Goal: Task Accomplishment & Management: Use online tool/utility

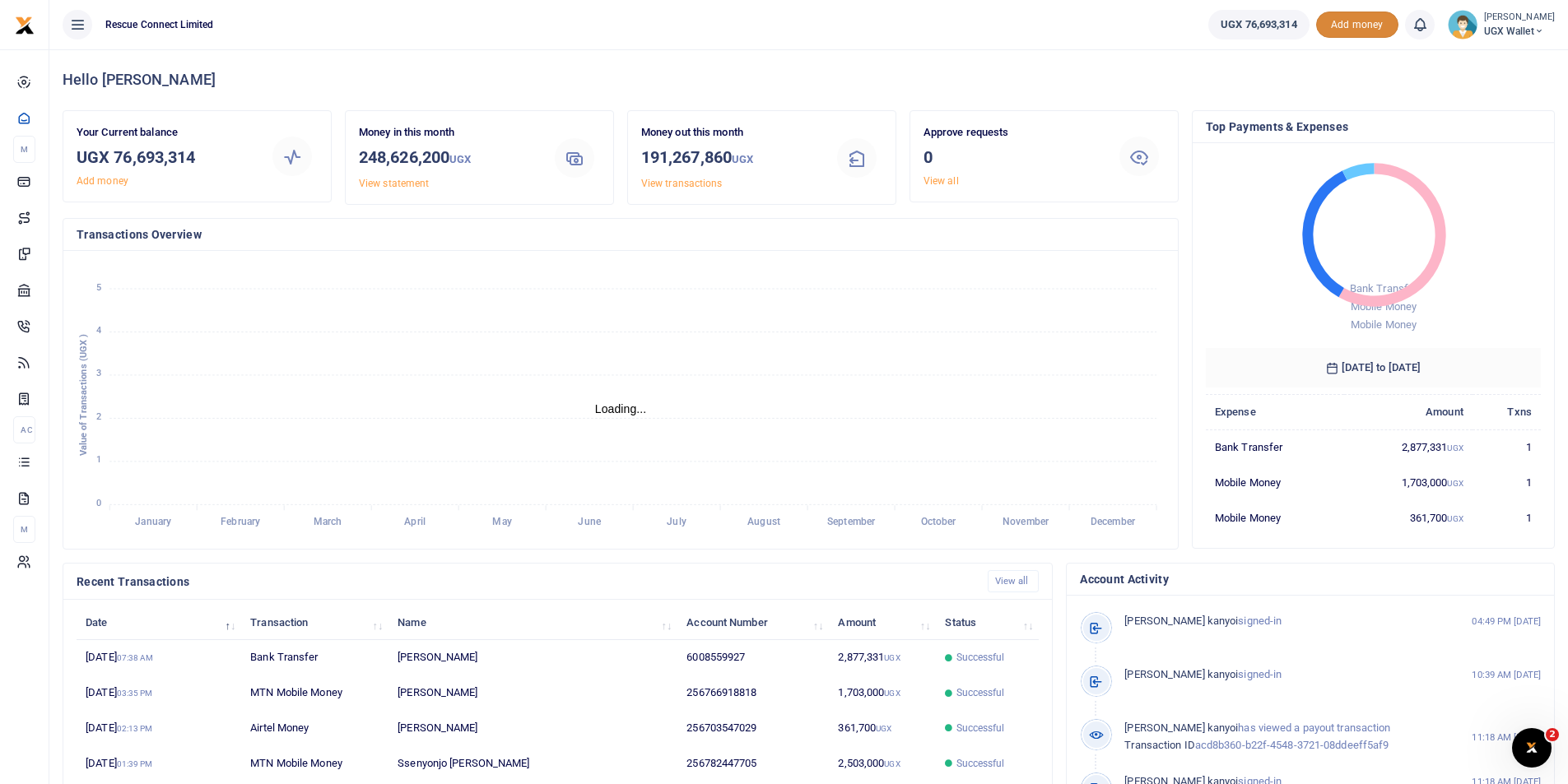
scroll to position [13, 13]
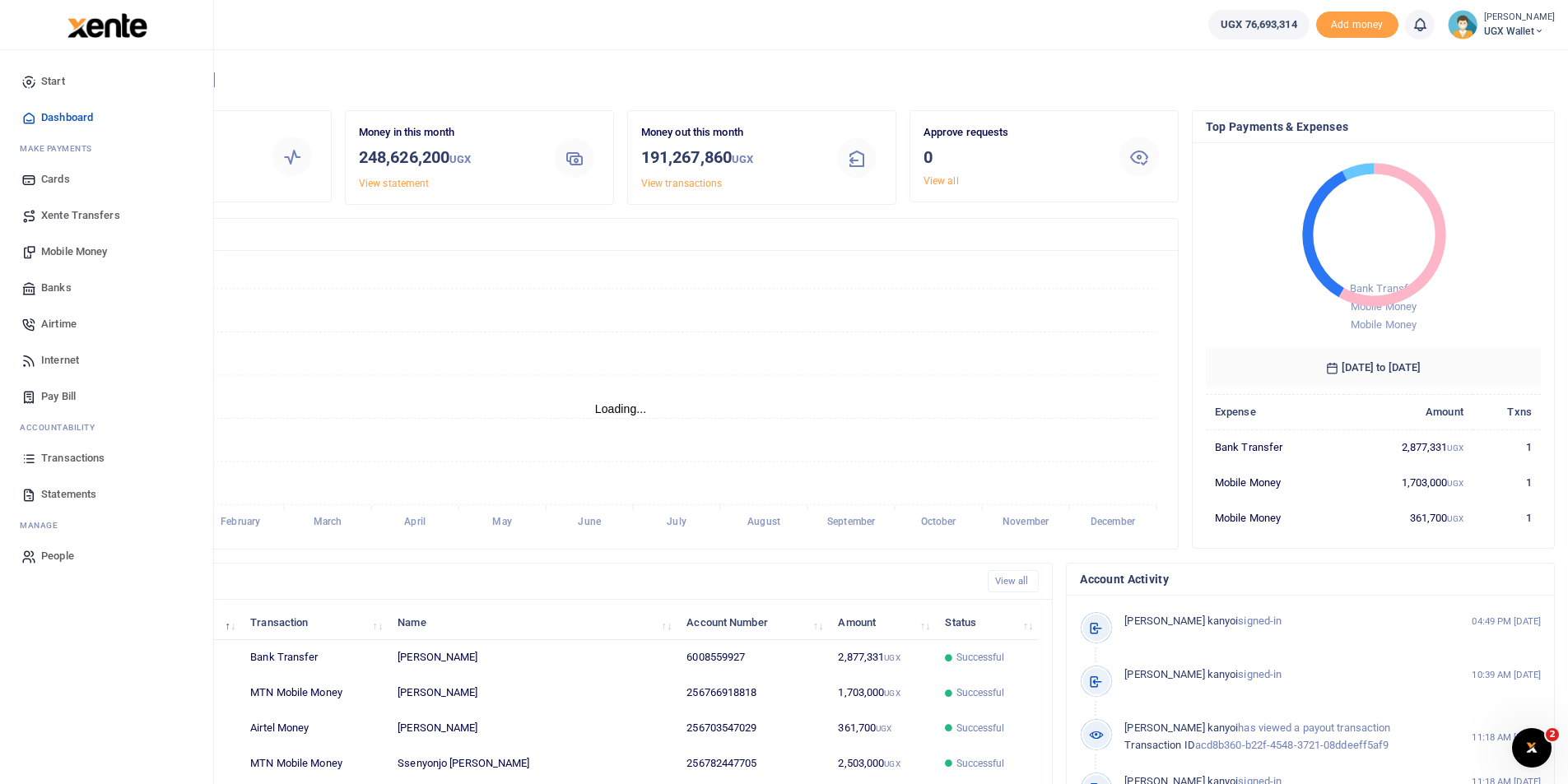
click at [57, 294] on span "Banks" at bounding box center [56, 288] width 30 height 16
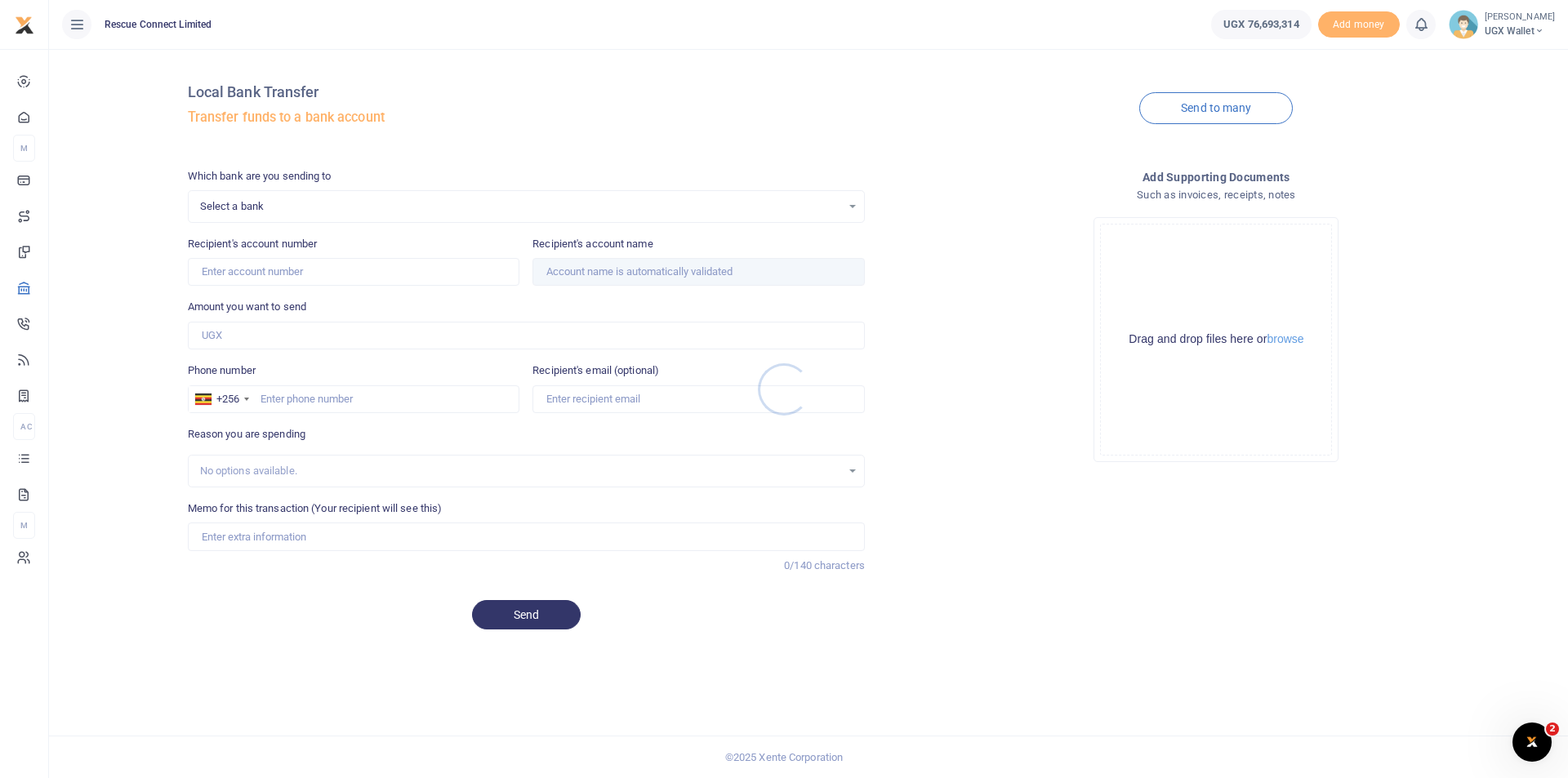
click at [1200, 112] on div at bounding box center [784, 389] width 1568 height 778
click at [1201, 110] on link "Send to many" at bounding box center [1216, 108] width 154 height 32
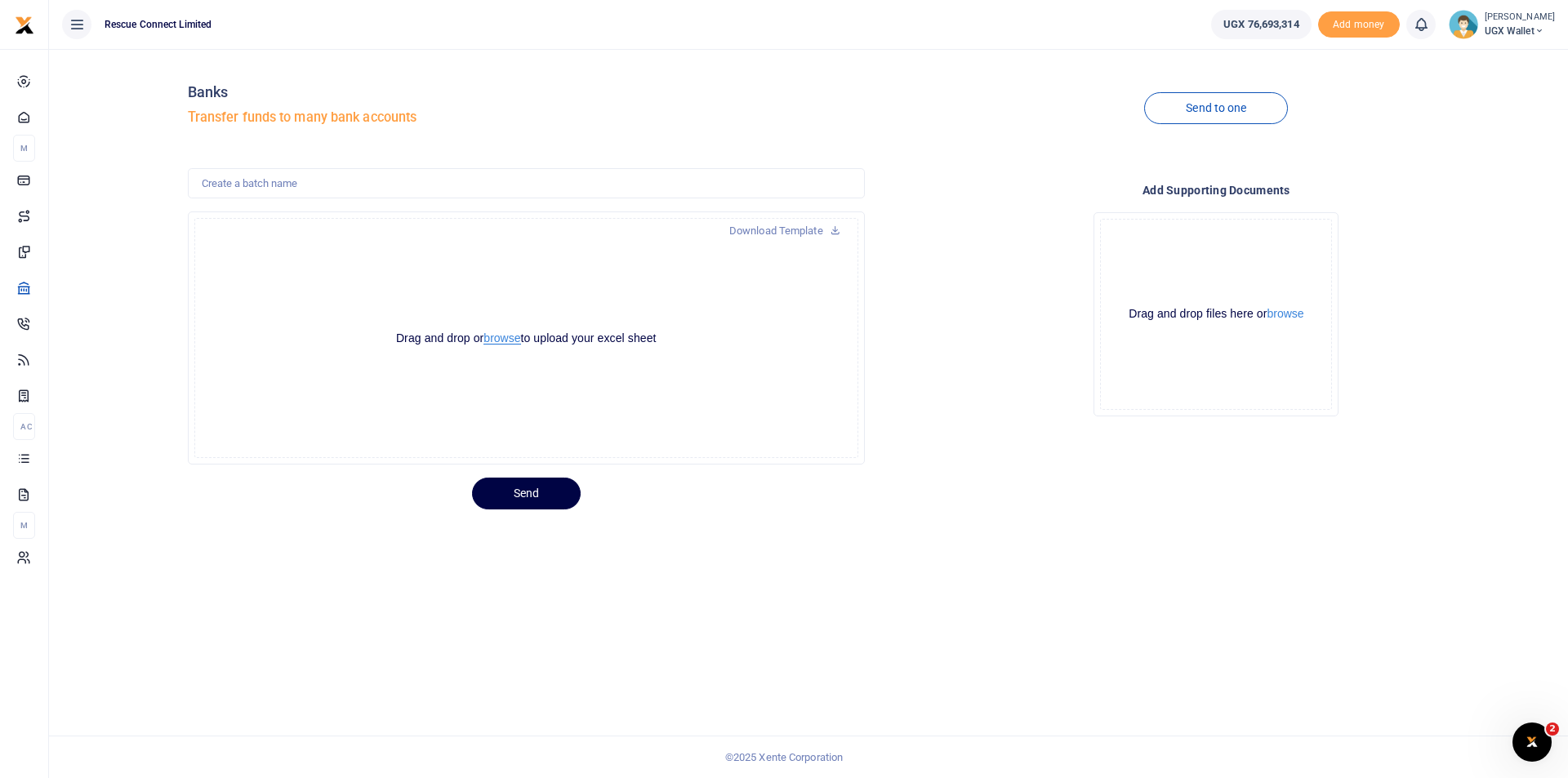
click at [503, 337] on button "browse" at bounding box center [501, 339] width 36 height 12
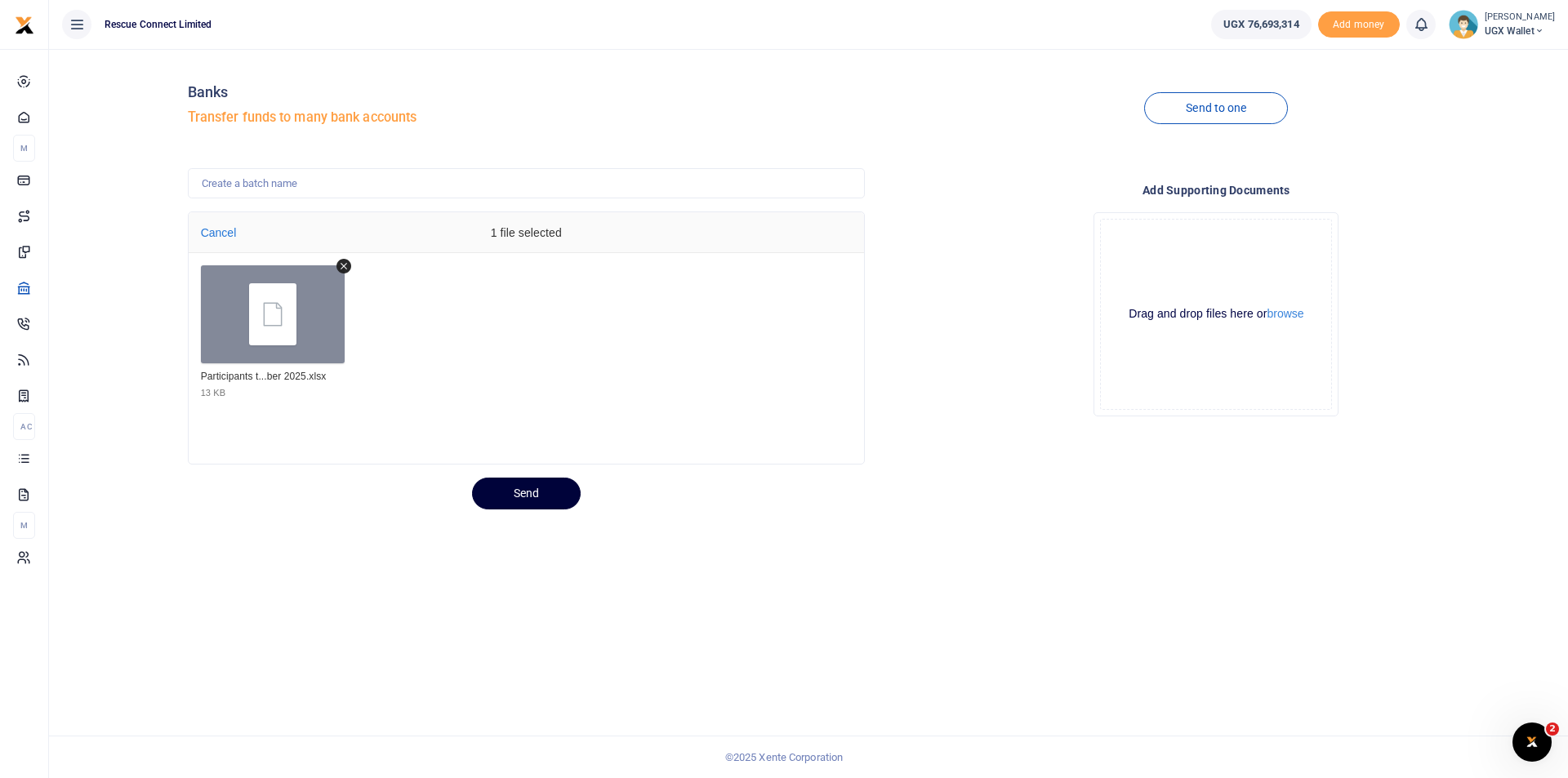
click at [521, 499] on button "Send" at bounding box center [526, 494] width 108 height 32
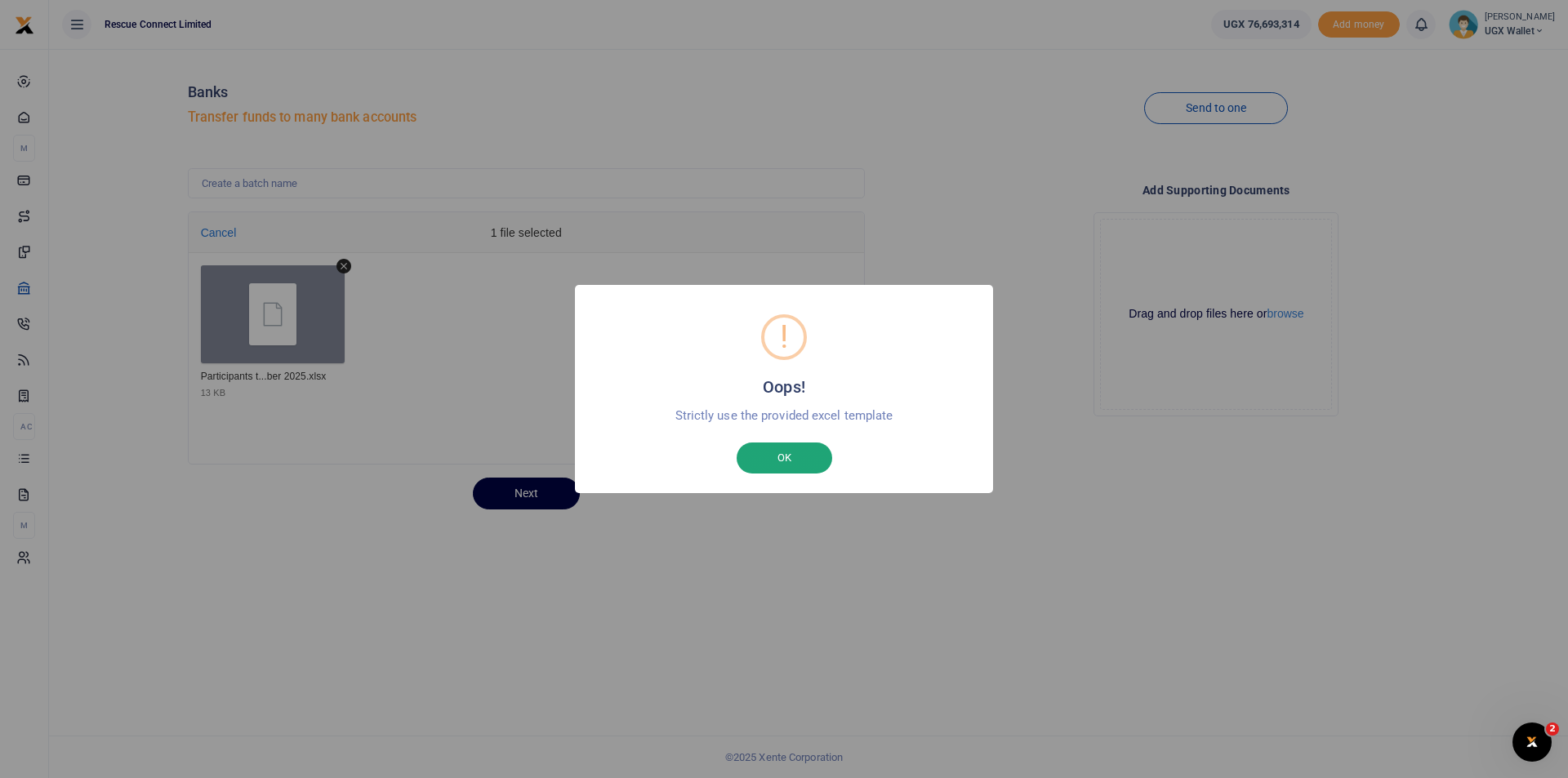
click at [760, 461] on button "OK" at bounding box center [784, 458] width 96 height 31
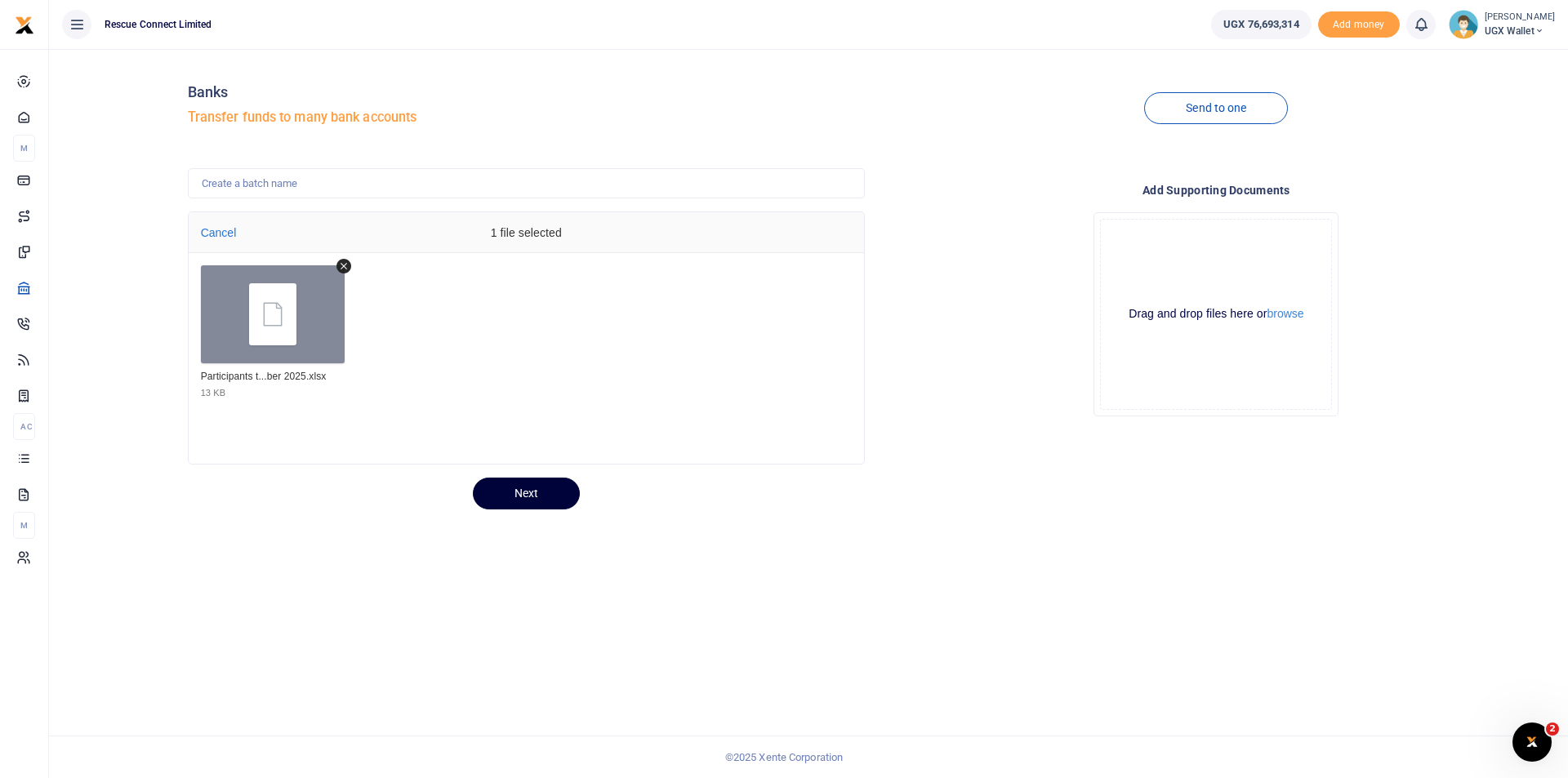
click at [544, 491] on button "Next" at bounding box center [526, 494] width 107 height 32
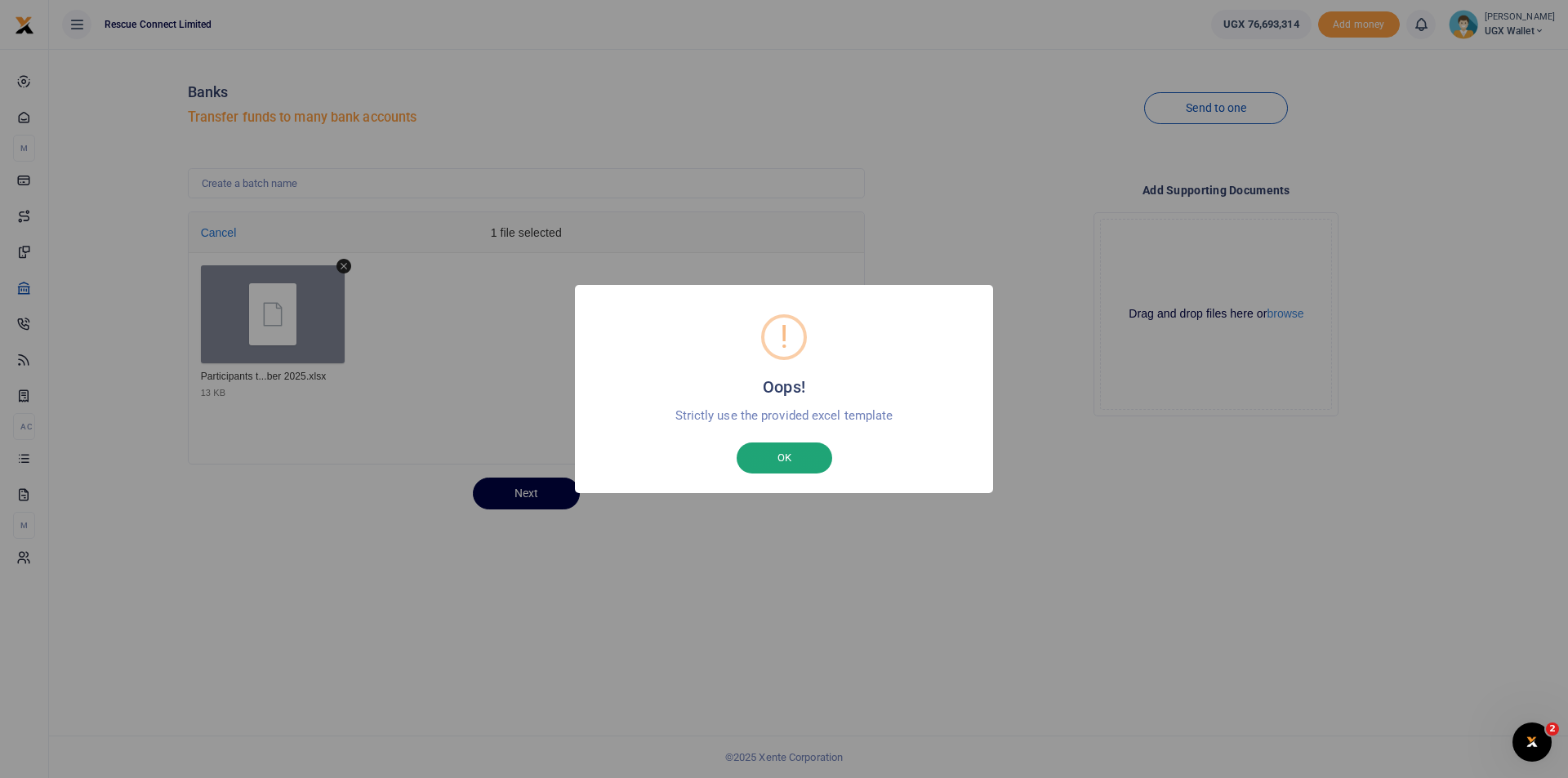
click at [802, 463] on button "OK" at bounding box center [784, 458] width 96 height 31
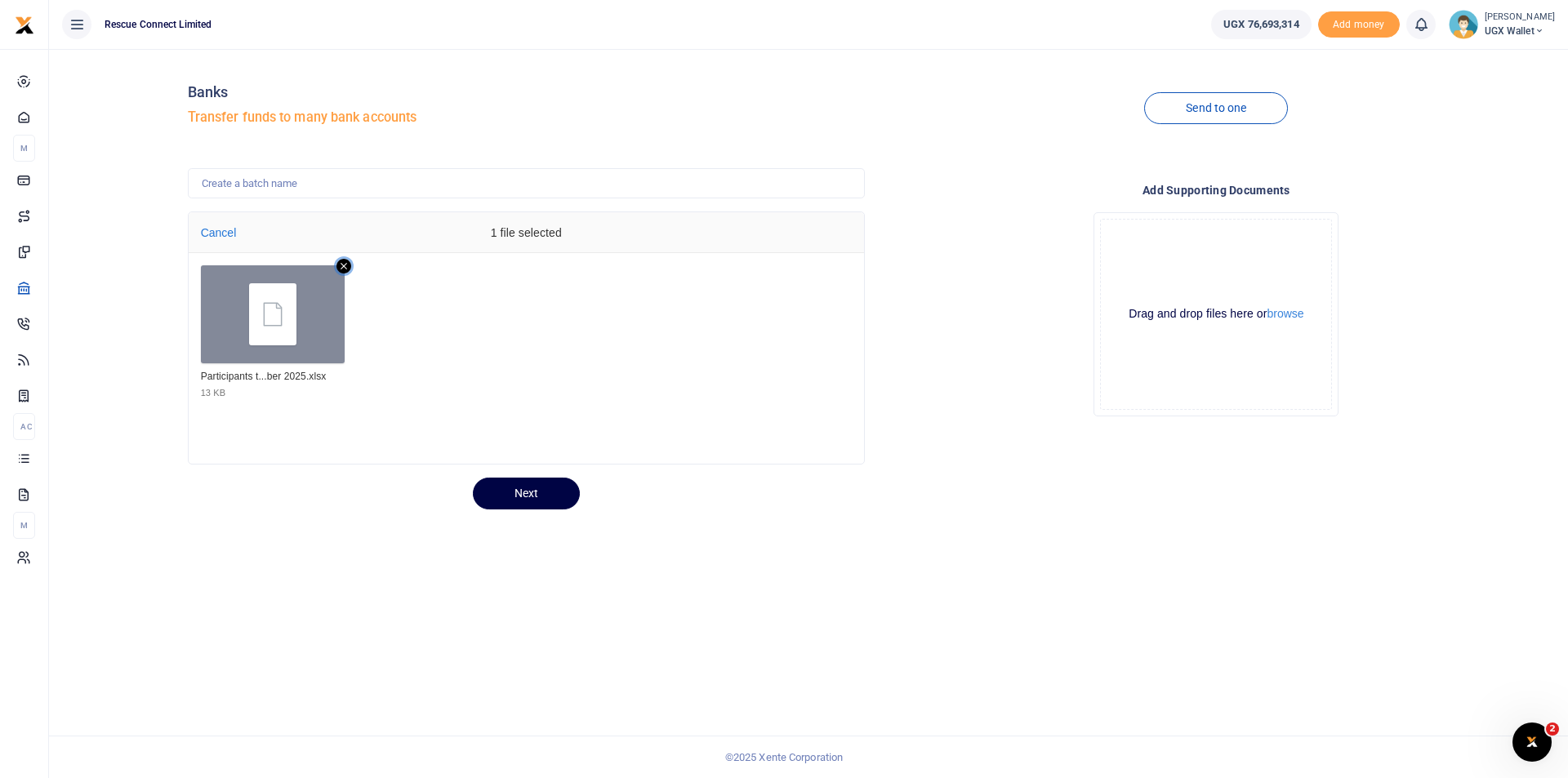
click at [344, 267] on icon "Remove file" at bounding box center [343, 265] width 6 height 6
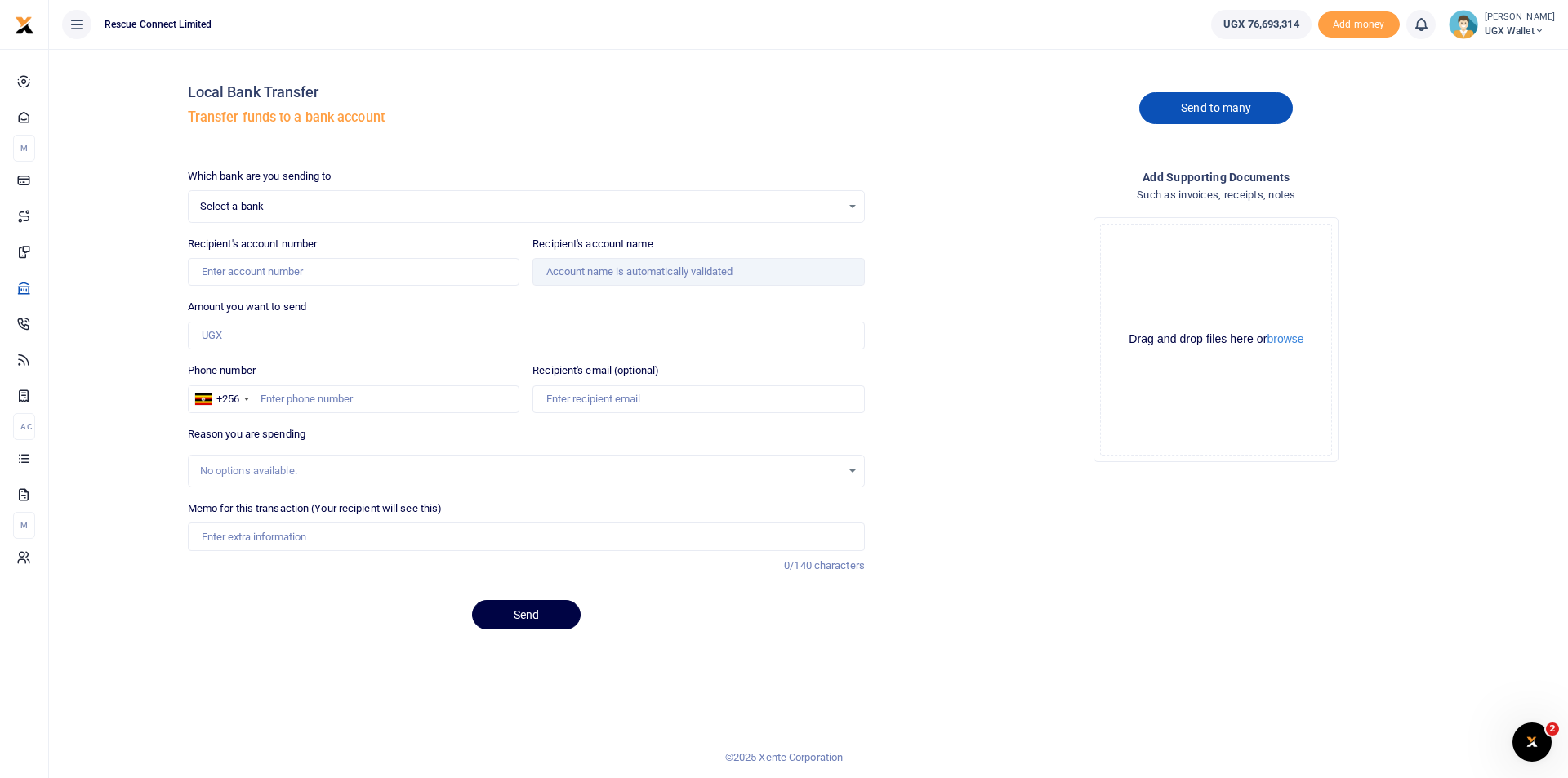
click at [1171, 118] on link "Send to many" at bounding box center [1216, 108] width 154 height 32
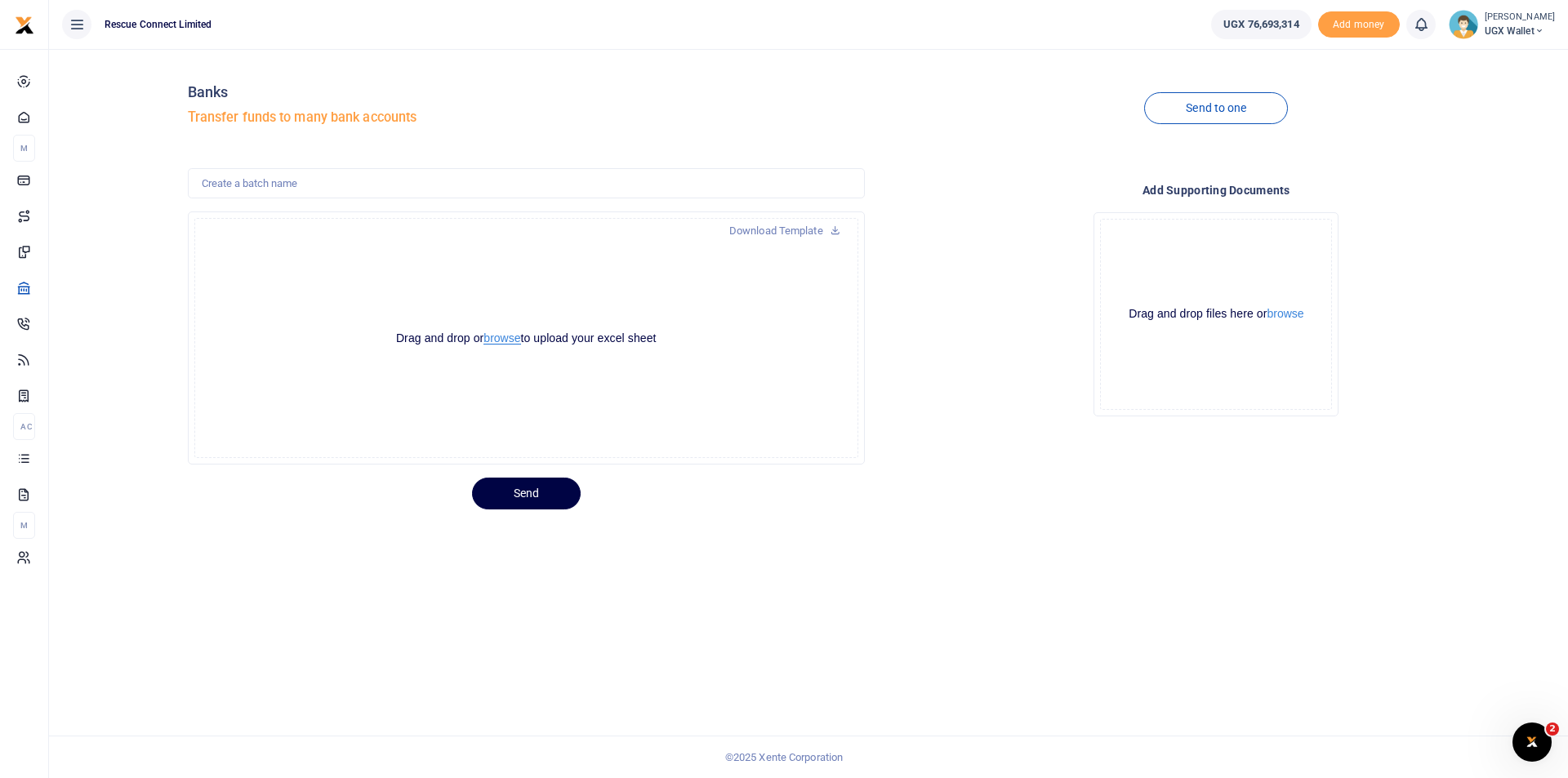
click at [500, 339] on button "browse" at bounding box center [501, 339] width 36 height 12
click at [490, 341] on button "browse" at bounding box center [501, 339] width 36 height 12
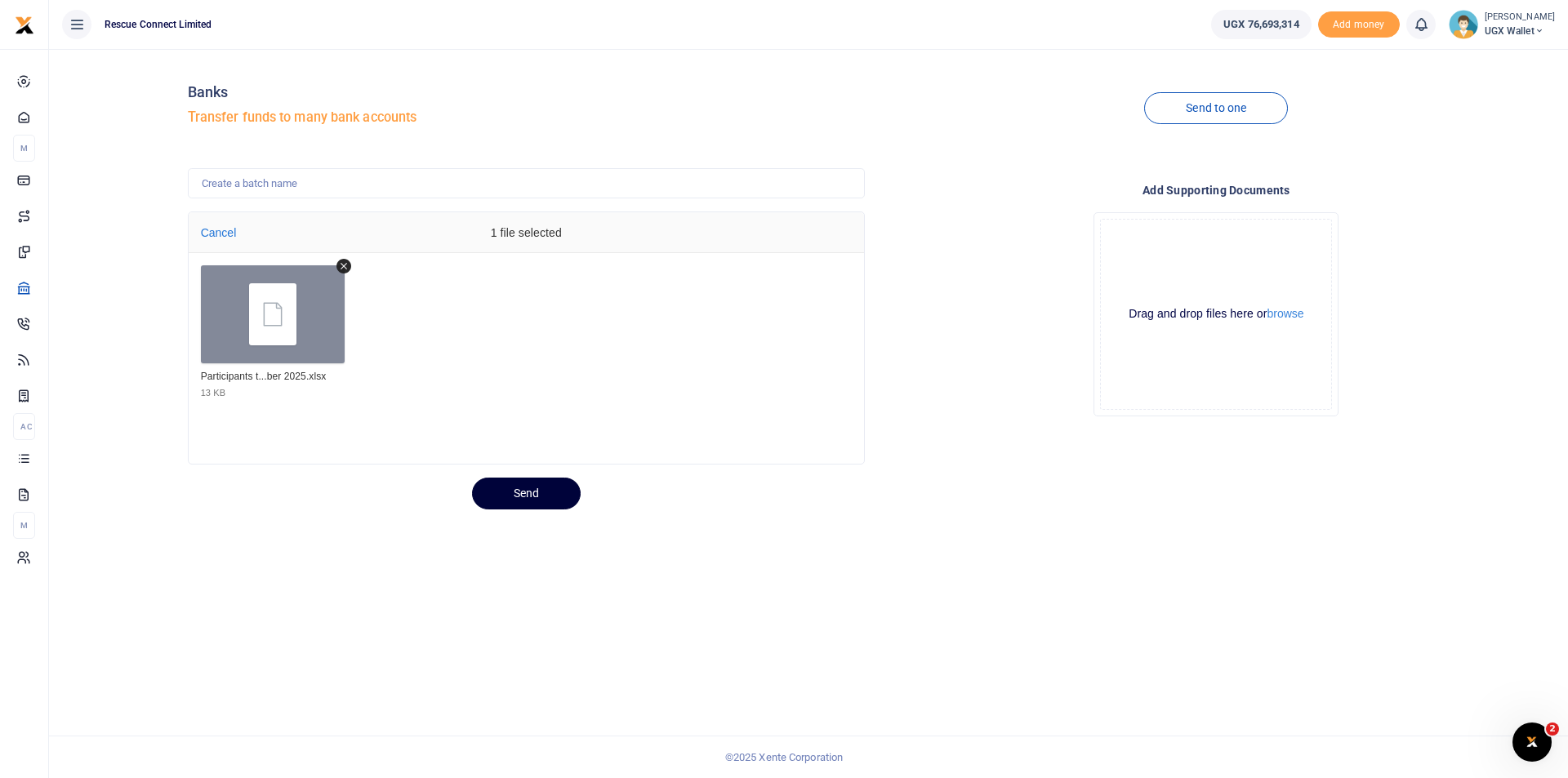
click at [526, 499] on button "Send" at bounding box center [526, 494] width 108 height 32
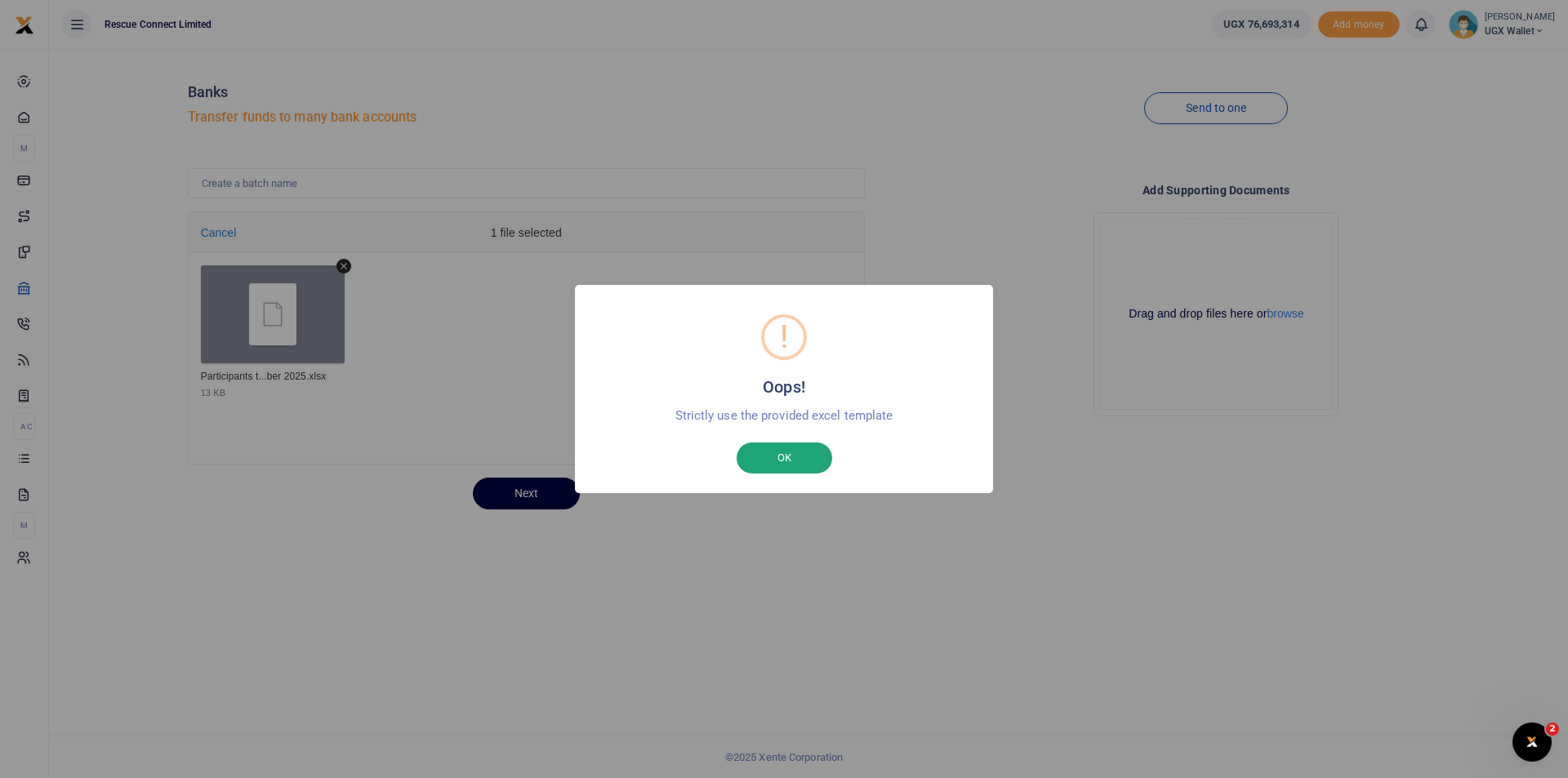
click at [813, 448] on button "OK" at bounding box center [784, 458] width 96 height 31
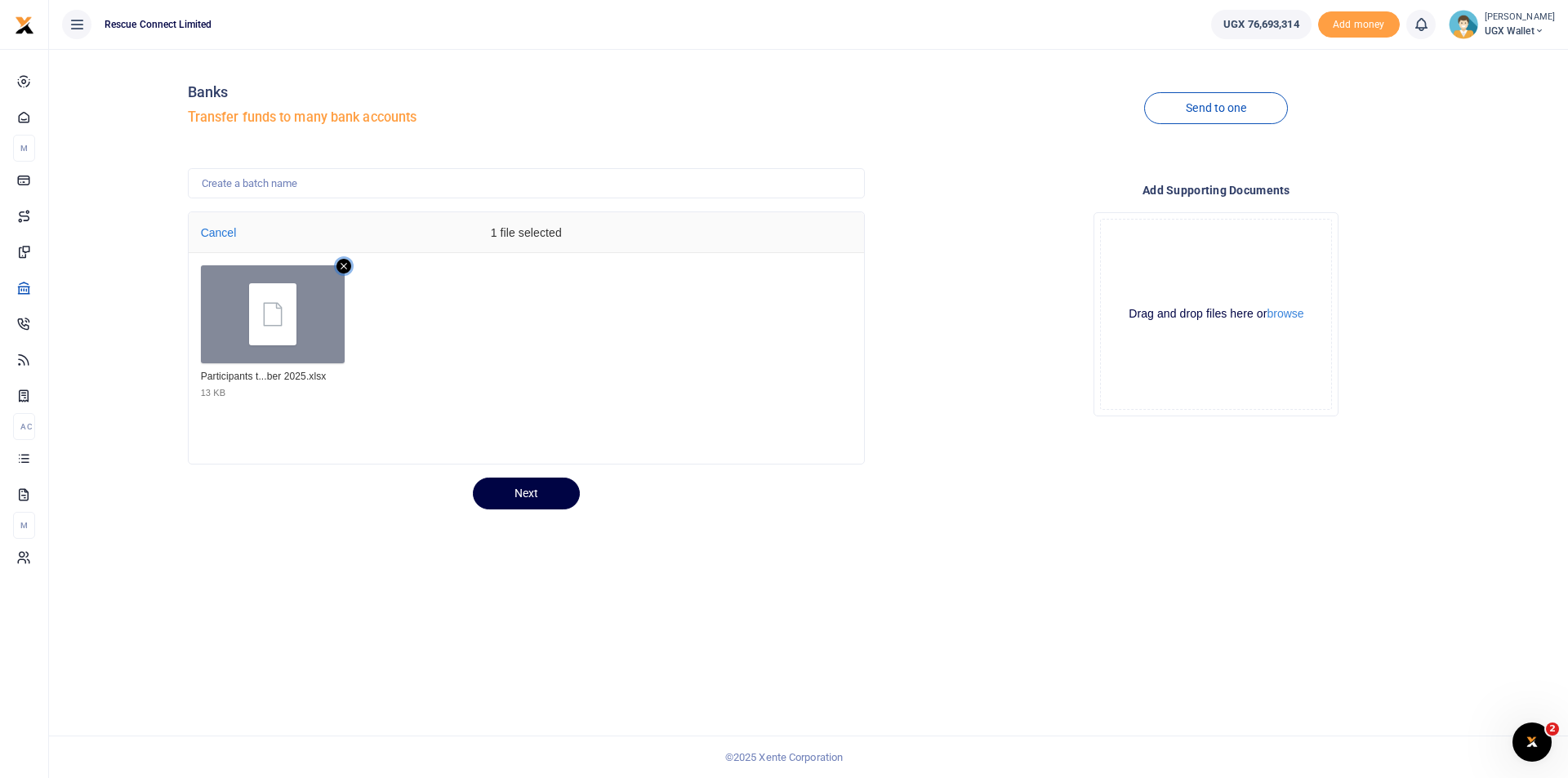
click at [338, 265] on icon "Remove file" at bounding box center [343, 266] width 15 height 15
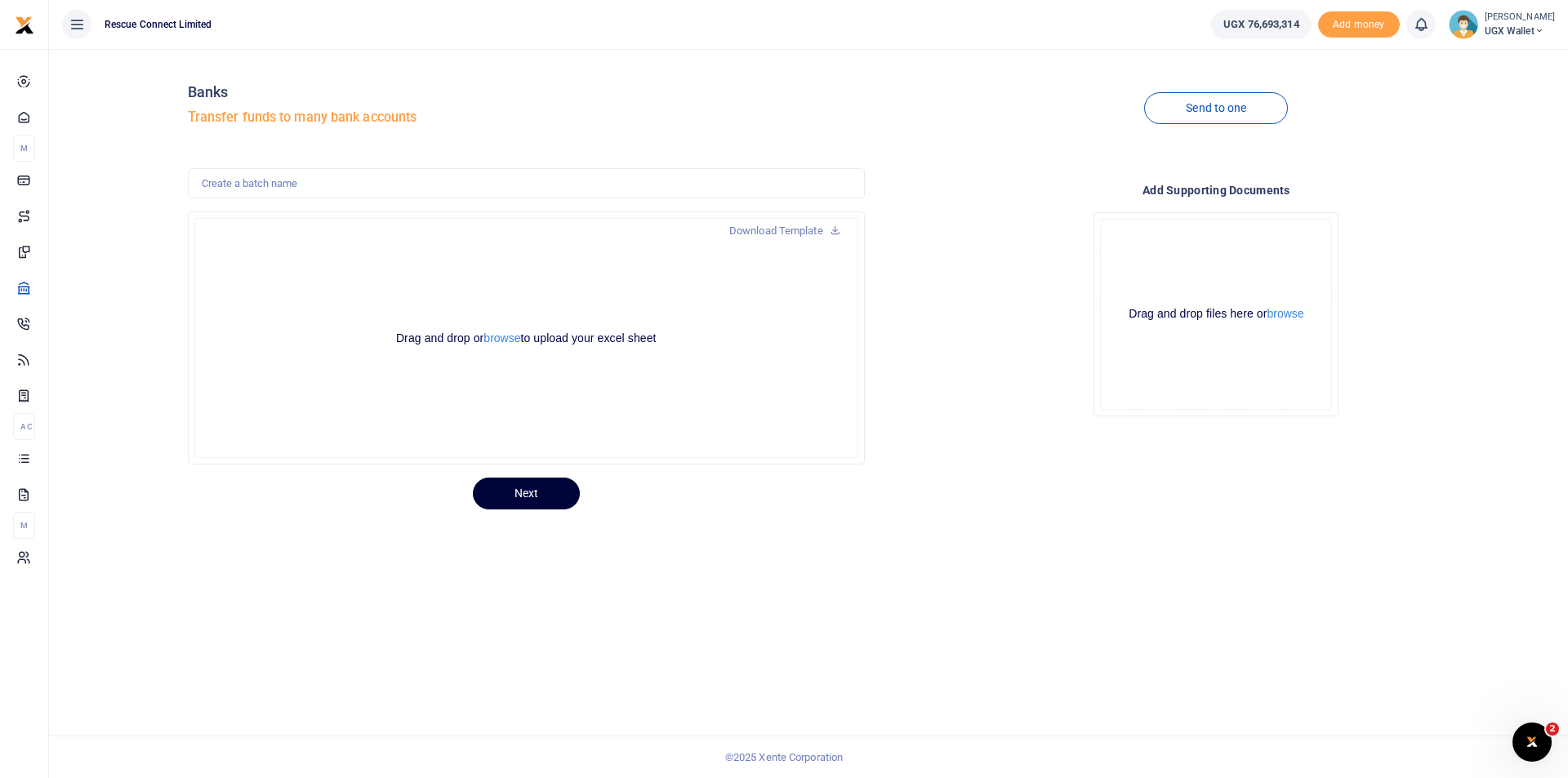
click at [517, 489] on button "Next" at bounding box center [526, 494] width 107 height 32
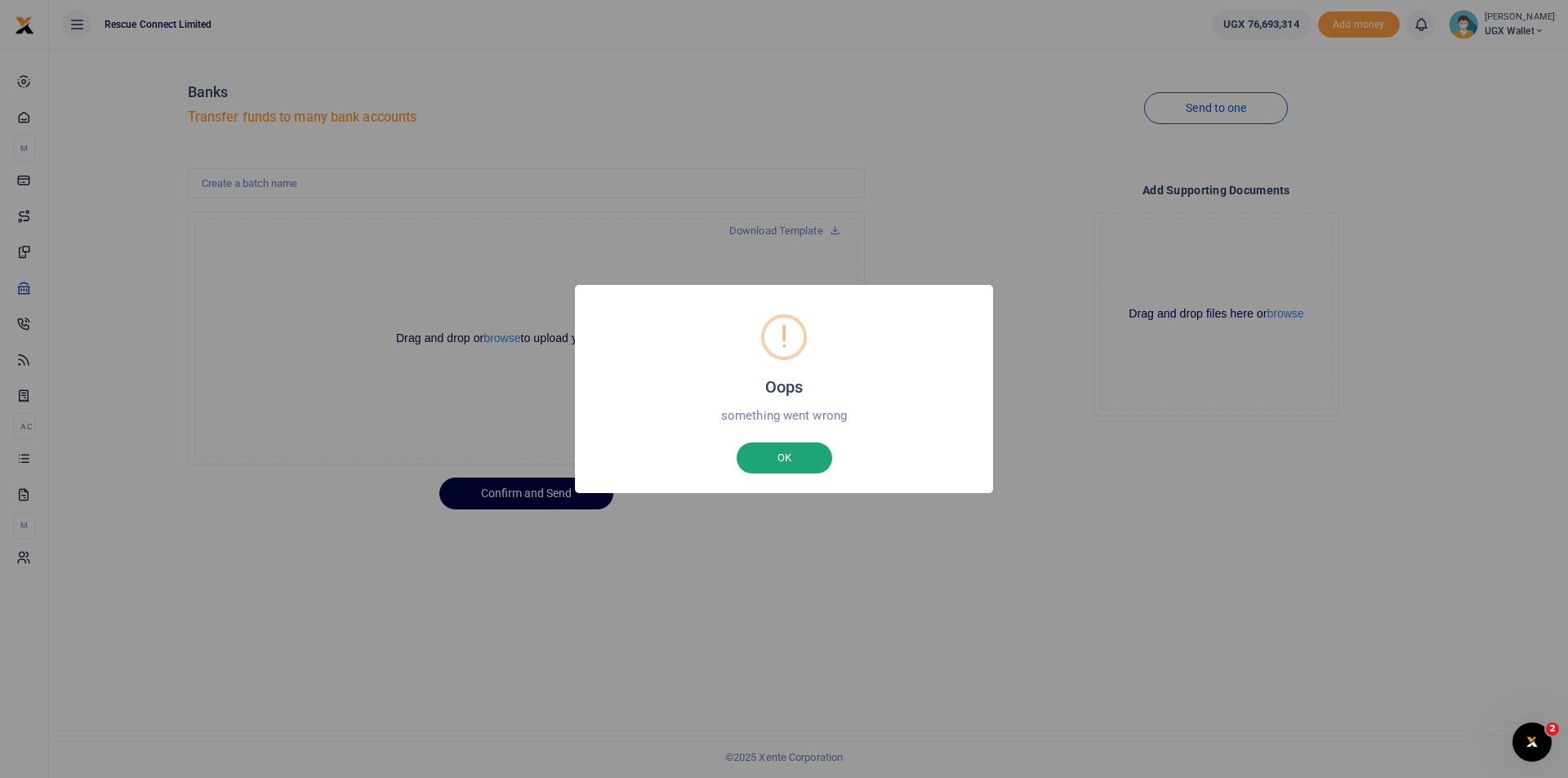
click at [792, 460] on button "OK" at bounding box center [784, 458] width 96 height 31
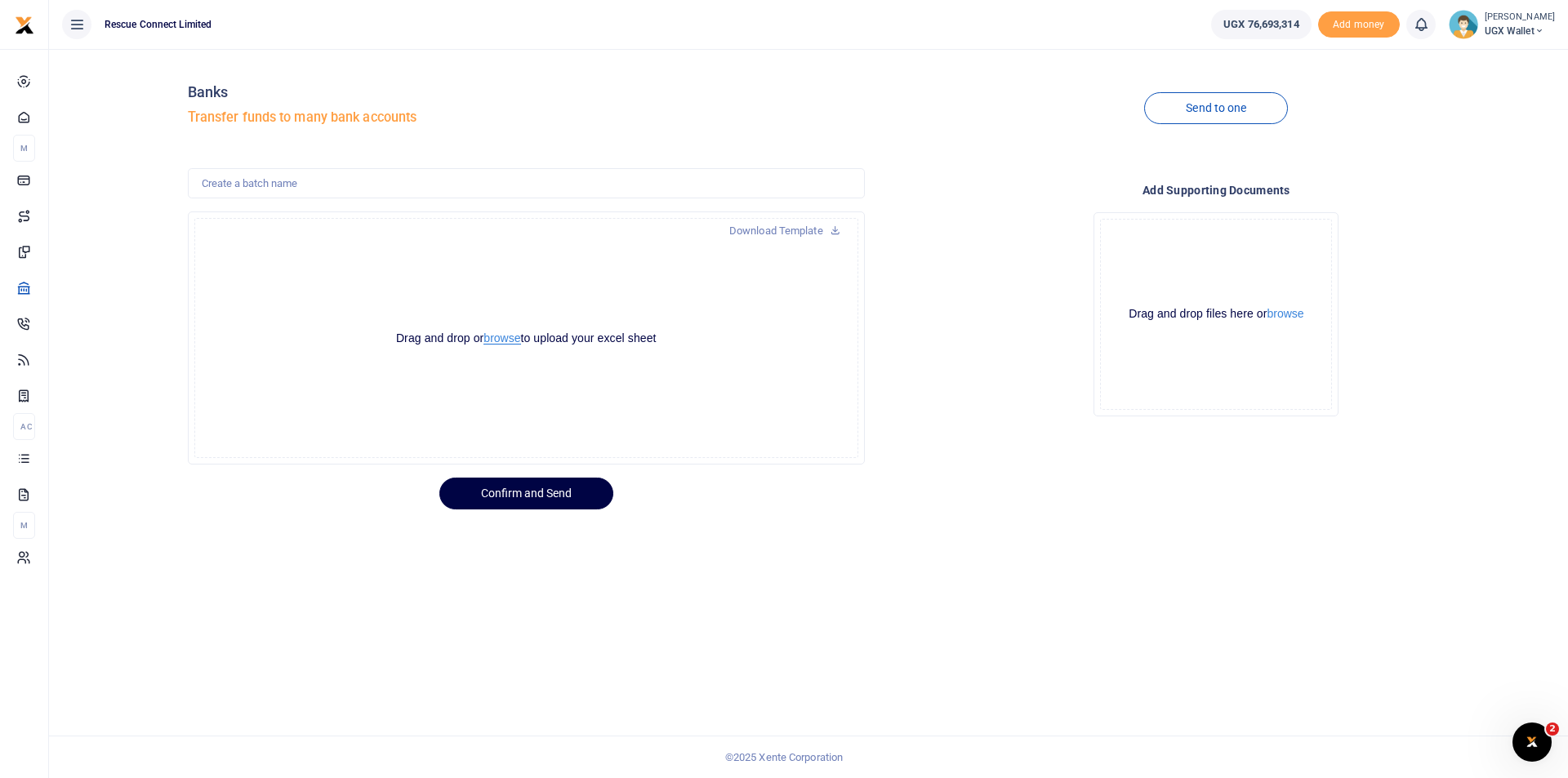
click at [516, 338] on button "browse" at bounding box center [501, 339] width 36 height 12
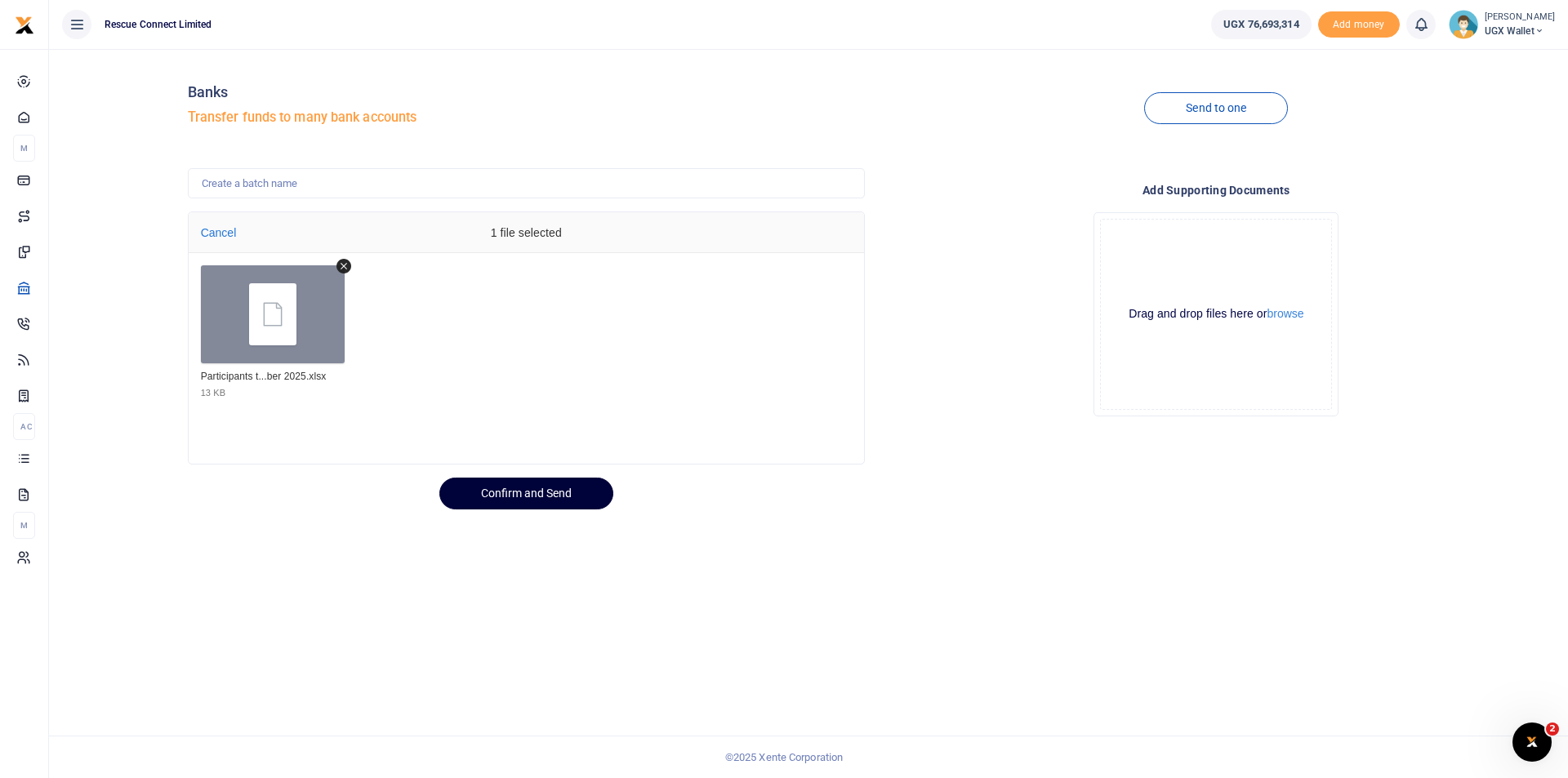
click at [543, 494] on button "Confirm and Send" at bounding box center [526, 494] width 174 height 32
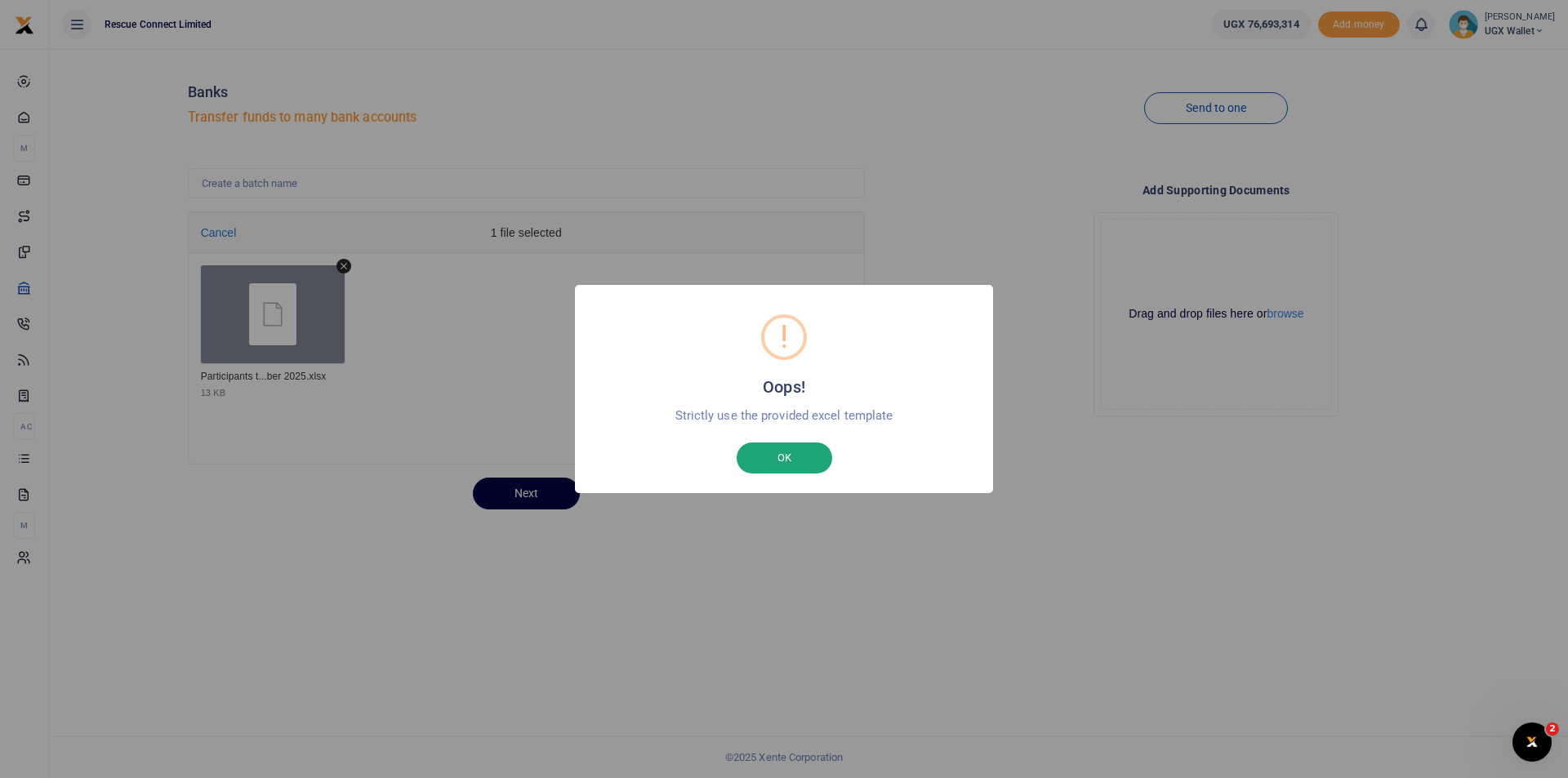
click at [815, 450] on button "OK" at bounding box center [784, 458] width 96 height 31
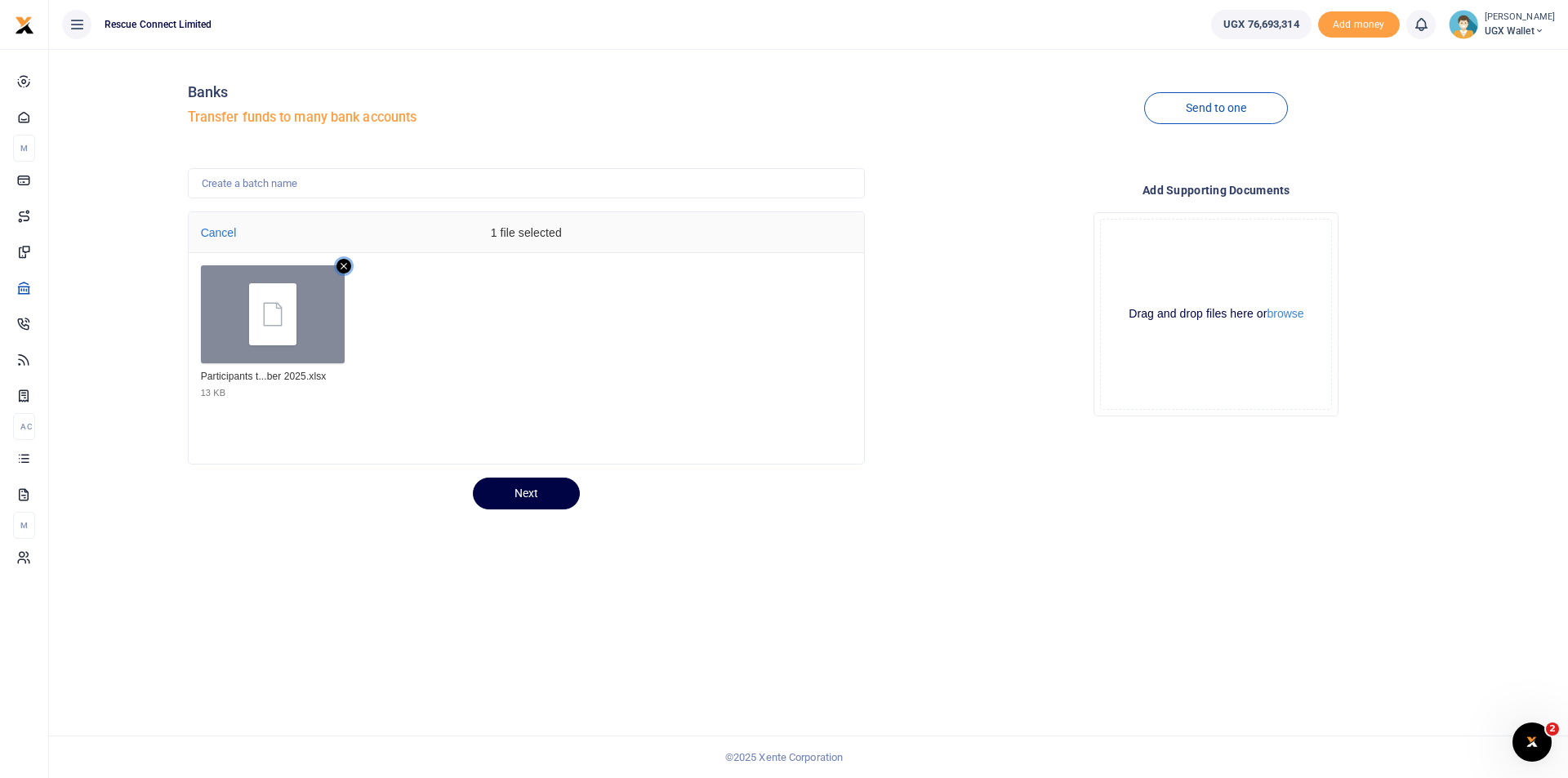
click at [348, 266] on icon "Remove file" at bounding box center [343, 266] width 15 height 15
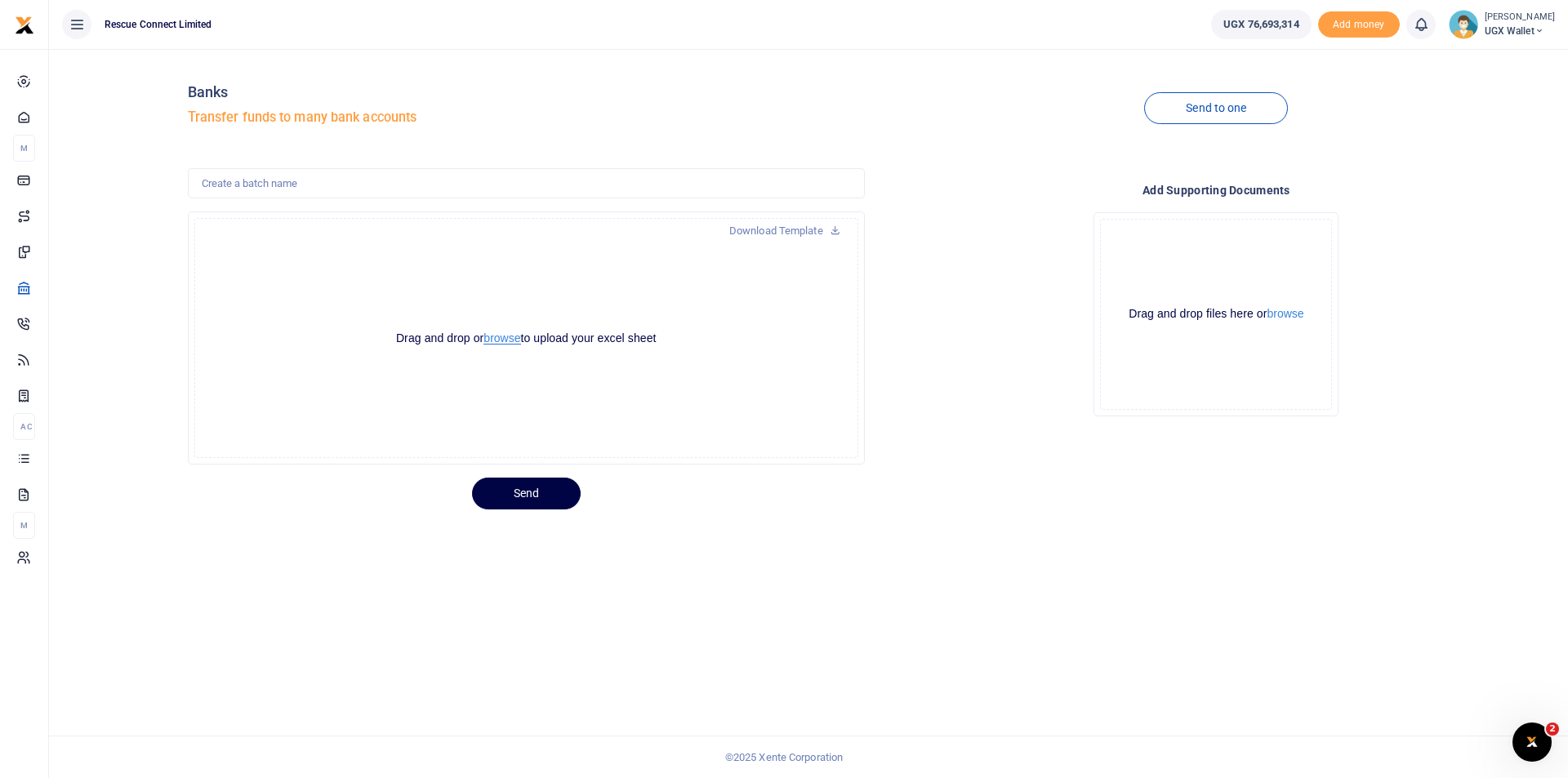
click at [509, 342] on button "browse" at bounding box center [501, 339] width 36 height 12
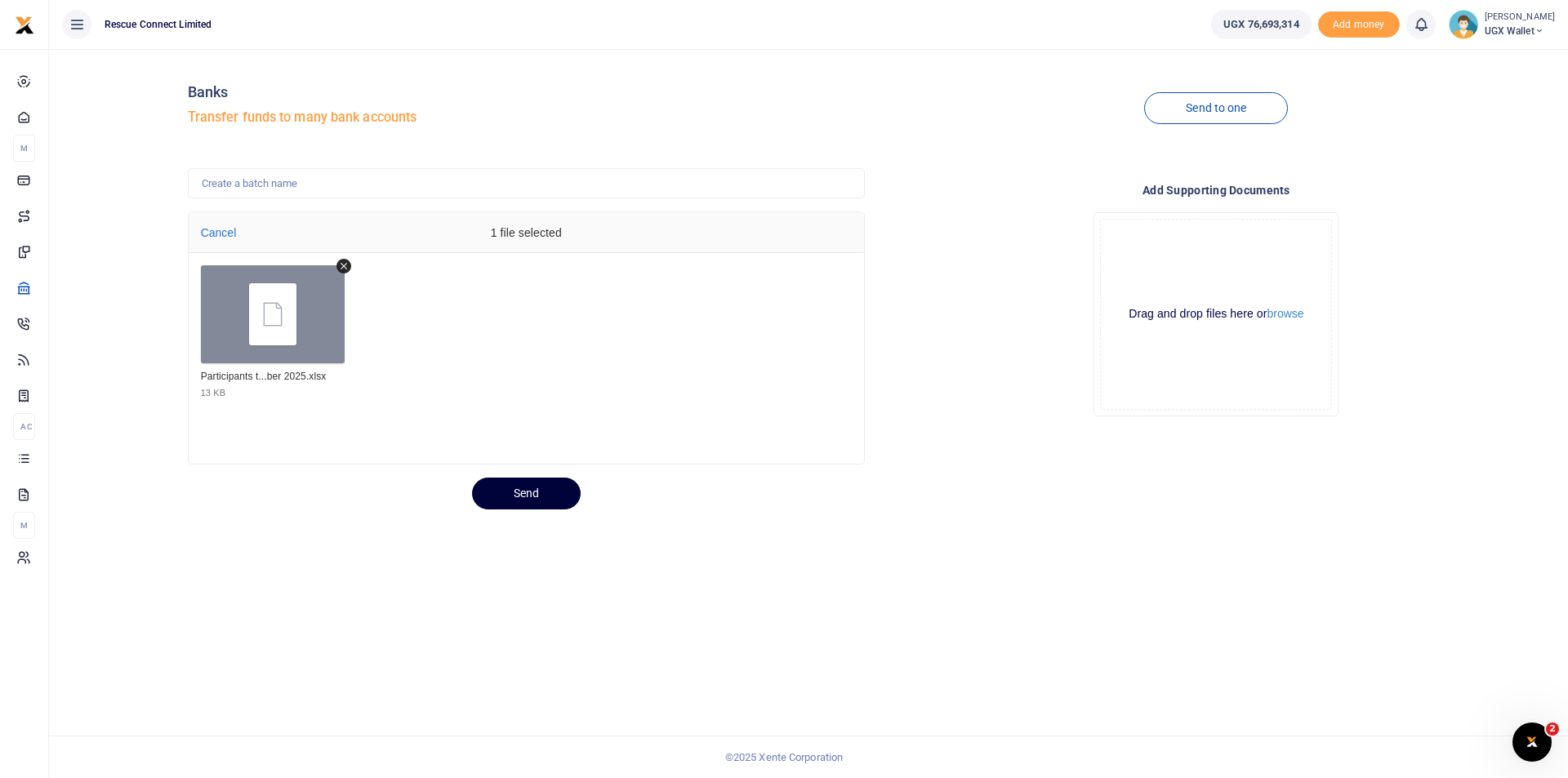
click at [536, 488] on button "Send" at bounding box center [526, 494] width 108 height 32
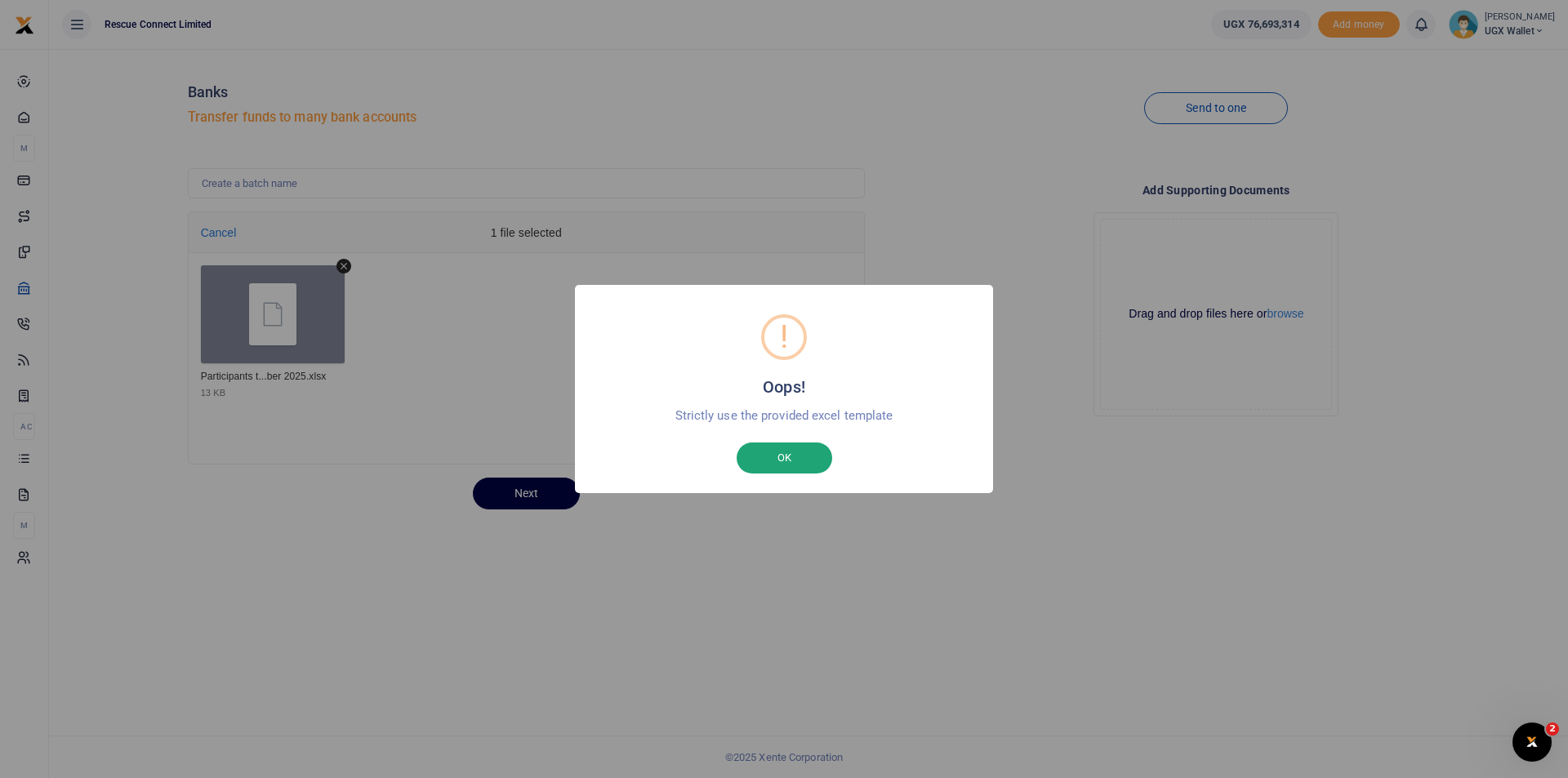
click at [804, 456] on button "OK" at bounding box center [784, 458] width 96 height 31
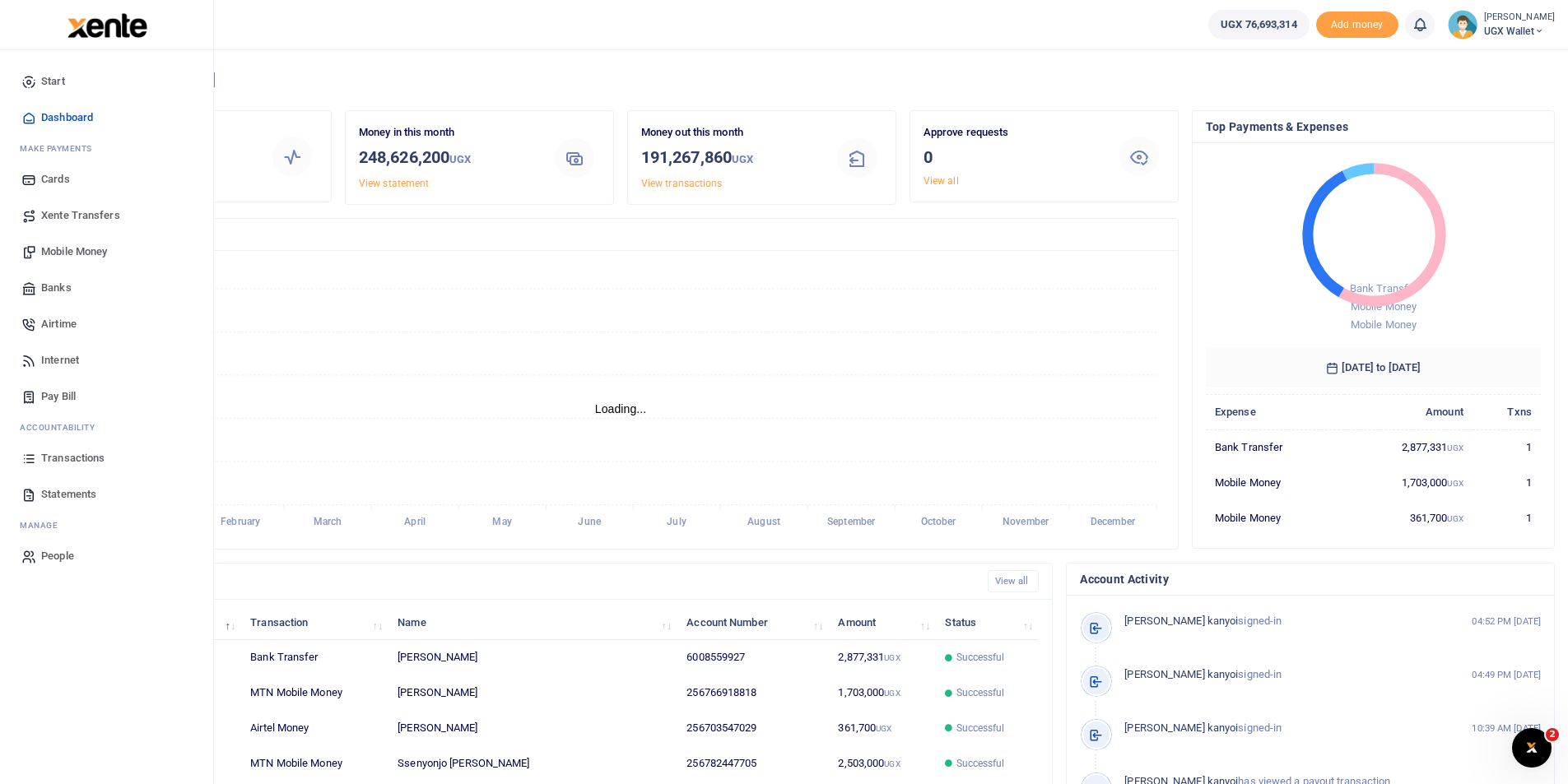
scroll to position [13, 13]
click at [57, 290] on span "Banks" at bounding box center [56, 288] width 30 height 16
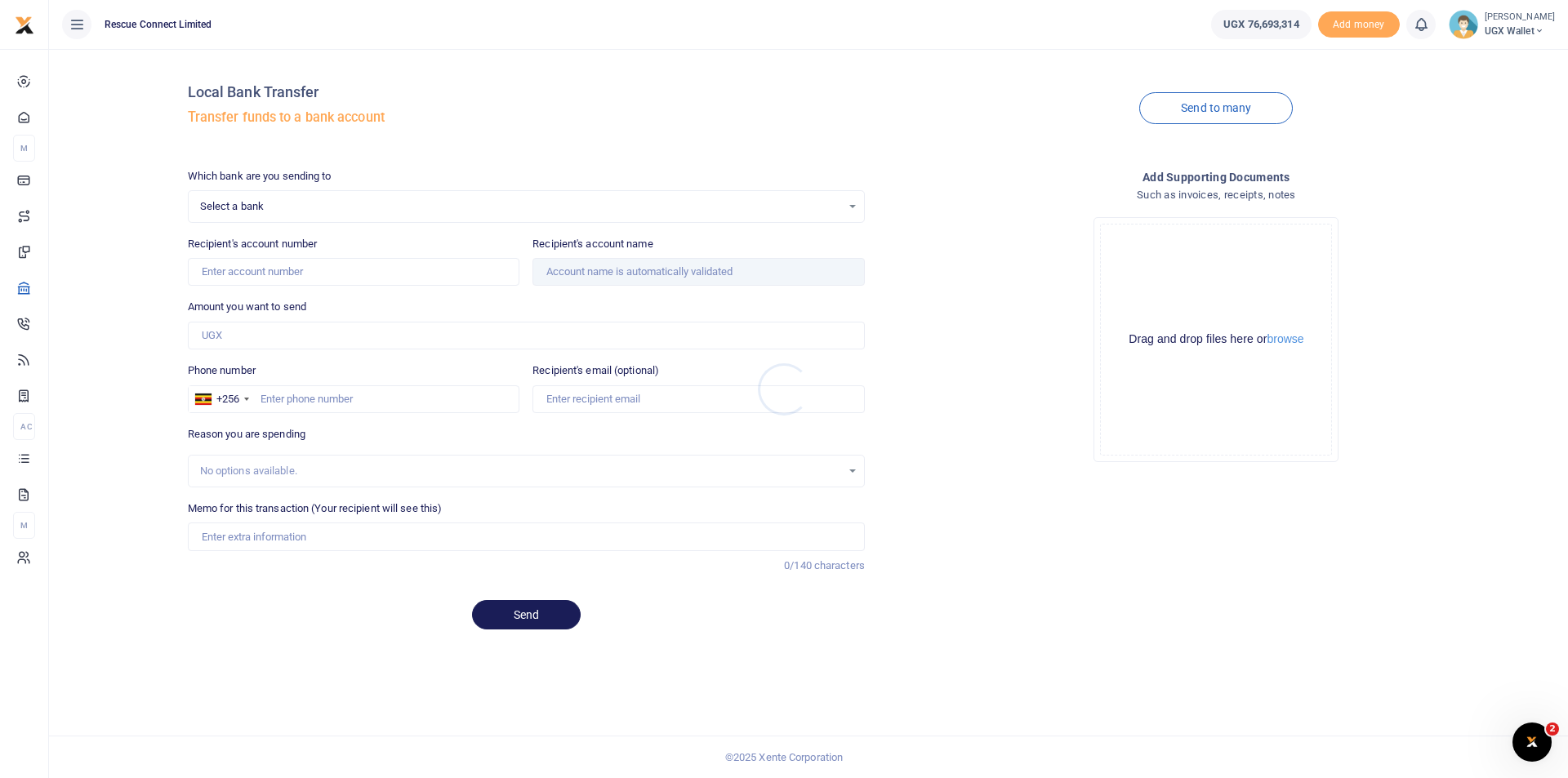
click at [1195, 108] on div at bounding box center [784, 389] width 1568 height 778
click at [1195, 108] on link "Send to many" at bounding box center [1216, 108] width 154 height 32
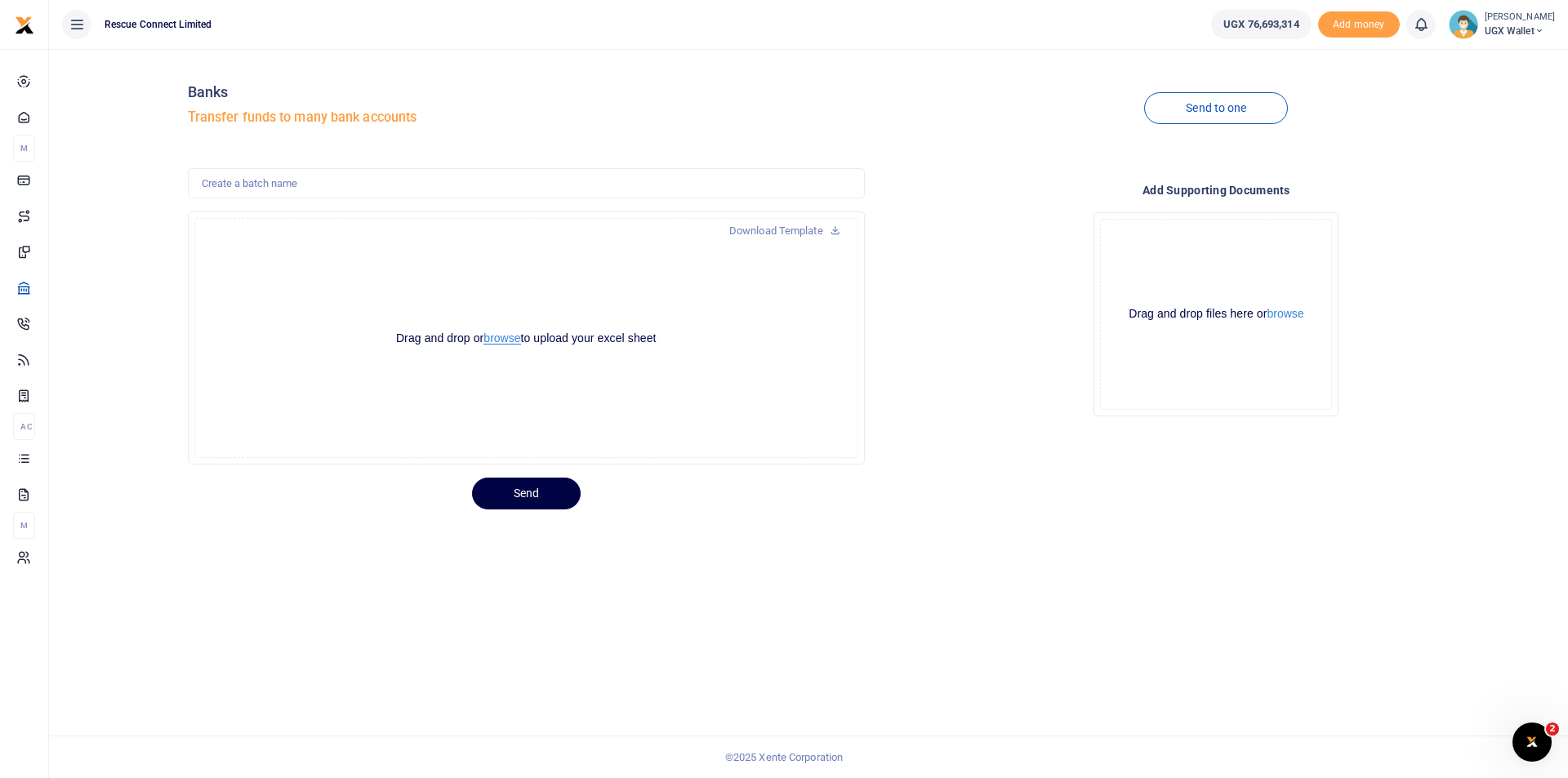
click at [492, 340] on button "browse" at bounding box center [501, 339] width 36 height 12
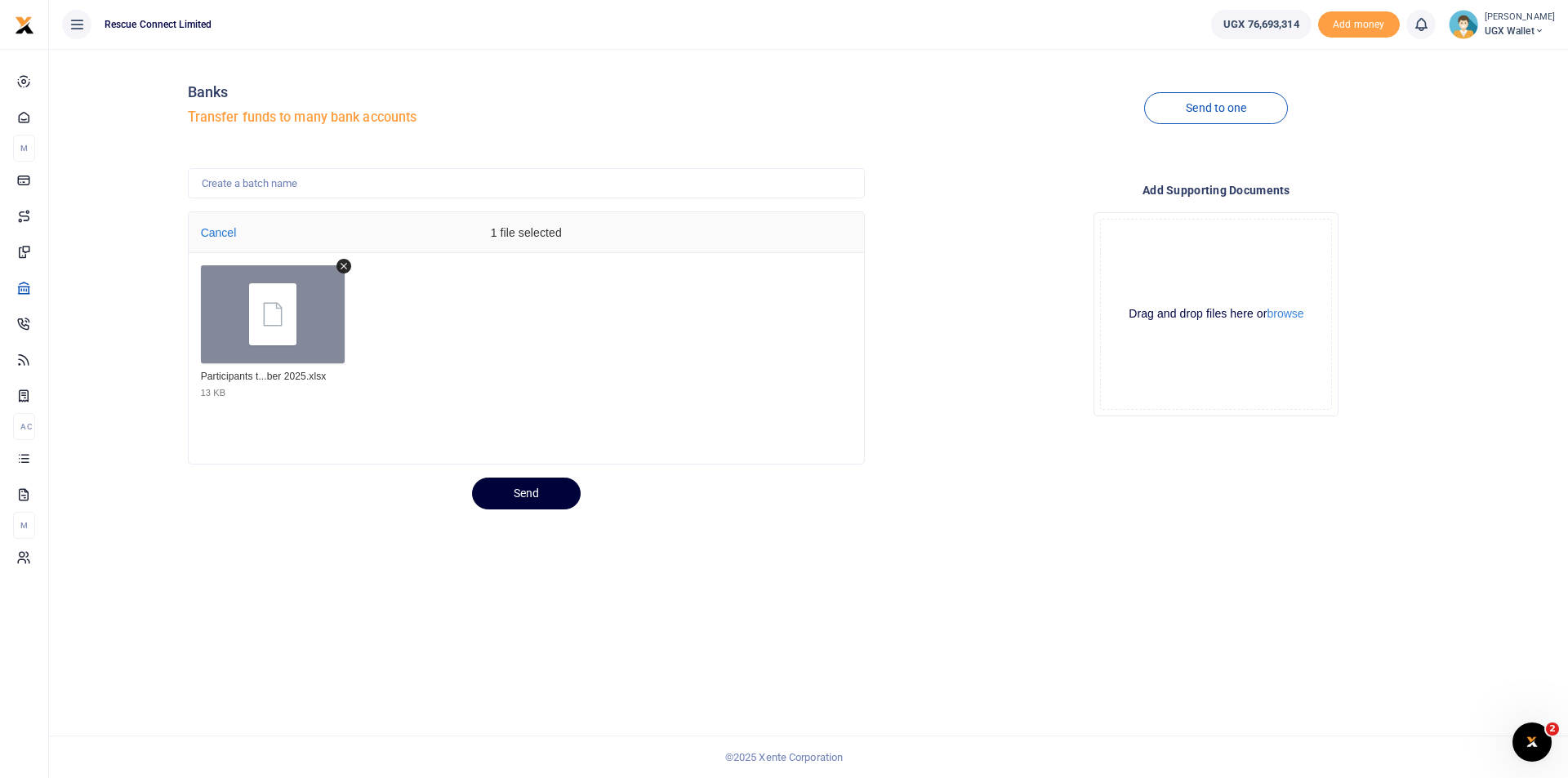
click at [530, 501] on button "Send" at bounding box center [526, 494] width 108 height 32
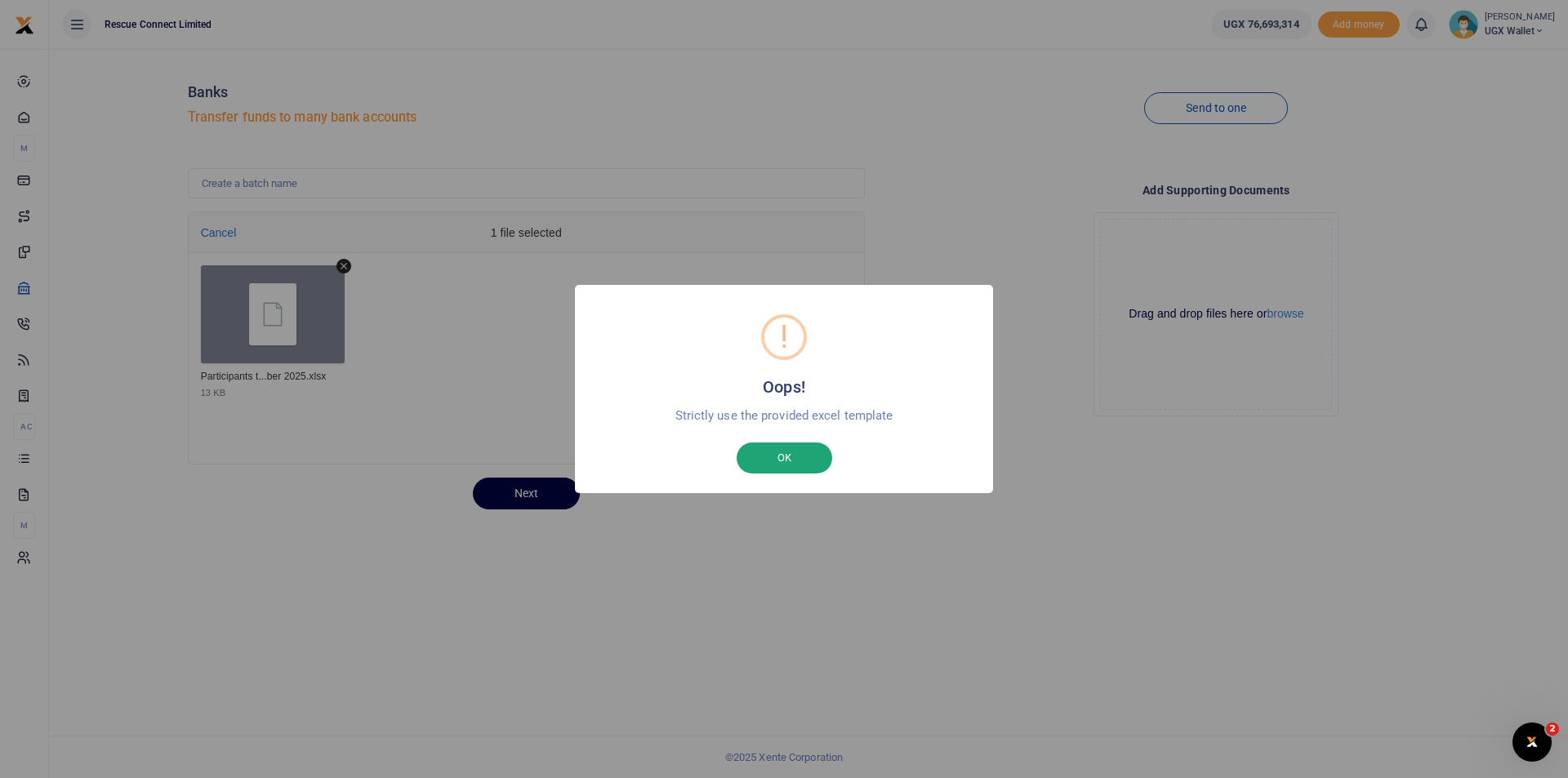
click at [762, 468] on button "OK" at bounding box center [784, 458] width 96 height 31
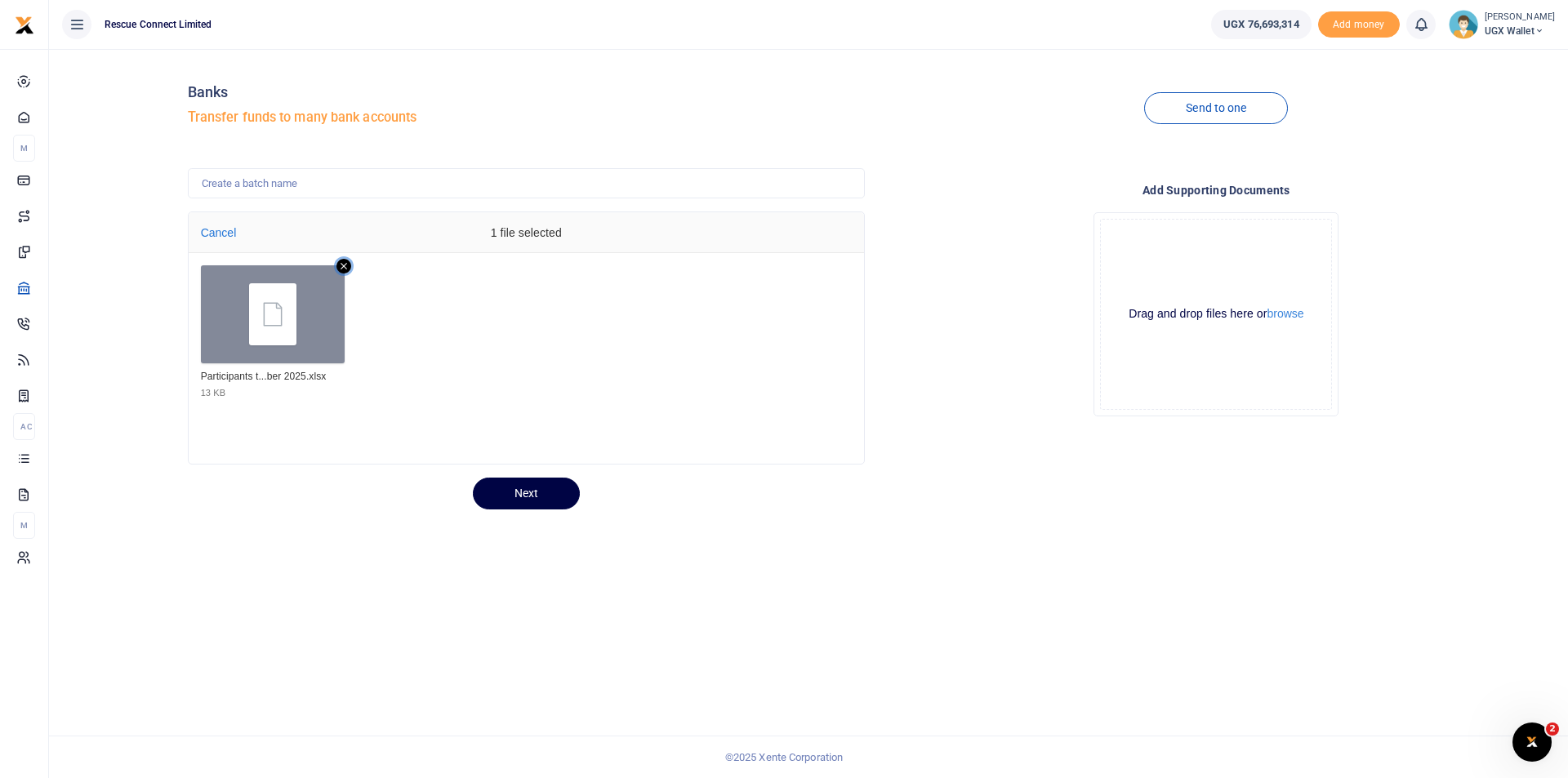
click at [343, 268] on icon "Remove file" at bounding box center [343, 265] width 6 height 6
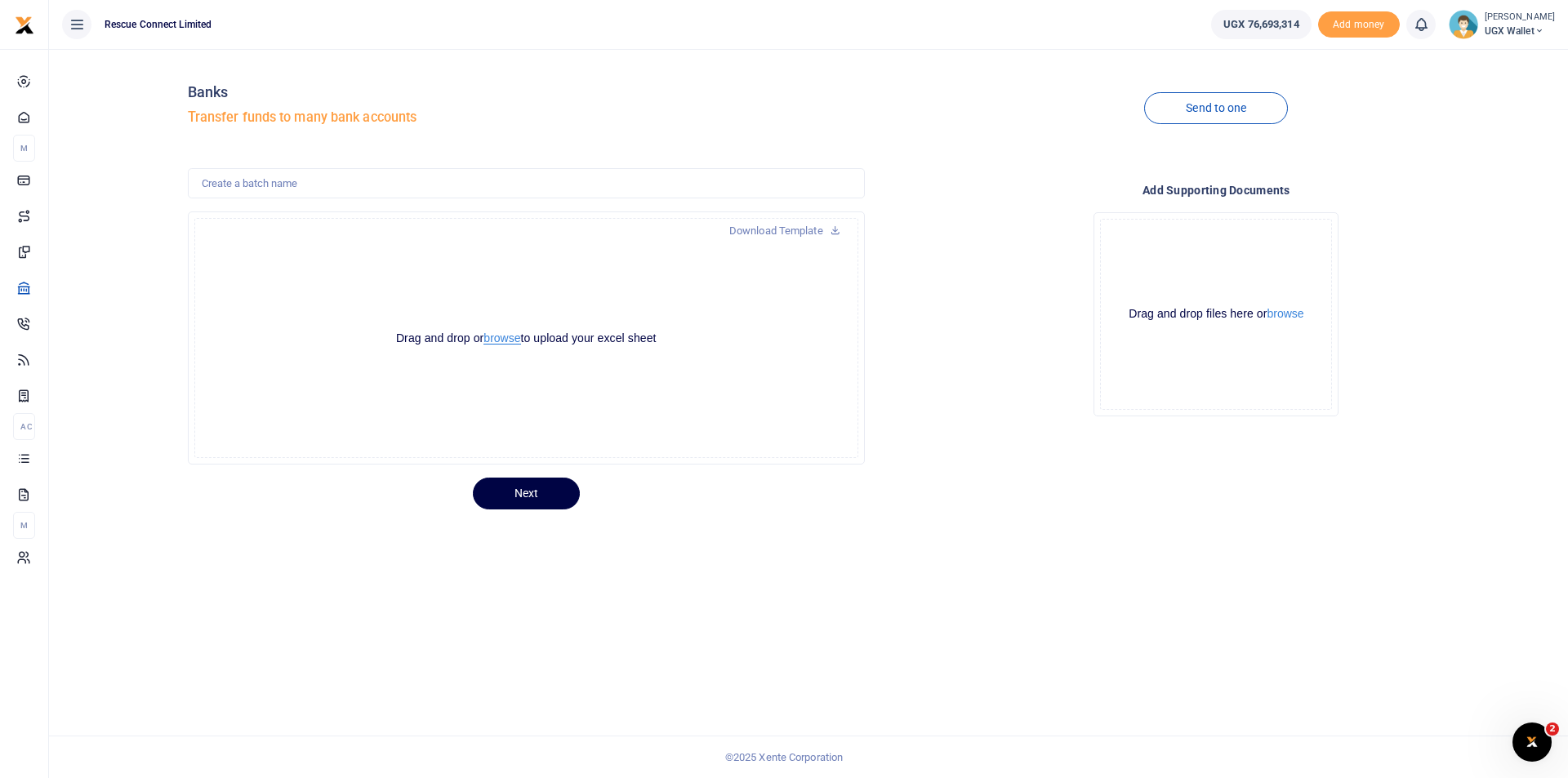
click at [500, 337] on button "browse" at bounding box center [501, 339] width 36 height 12
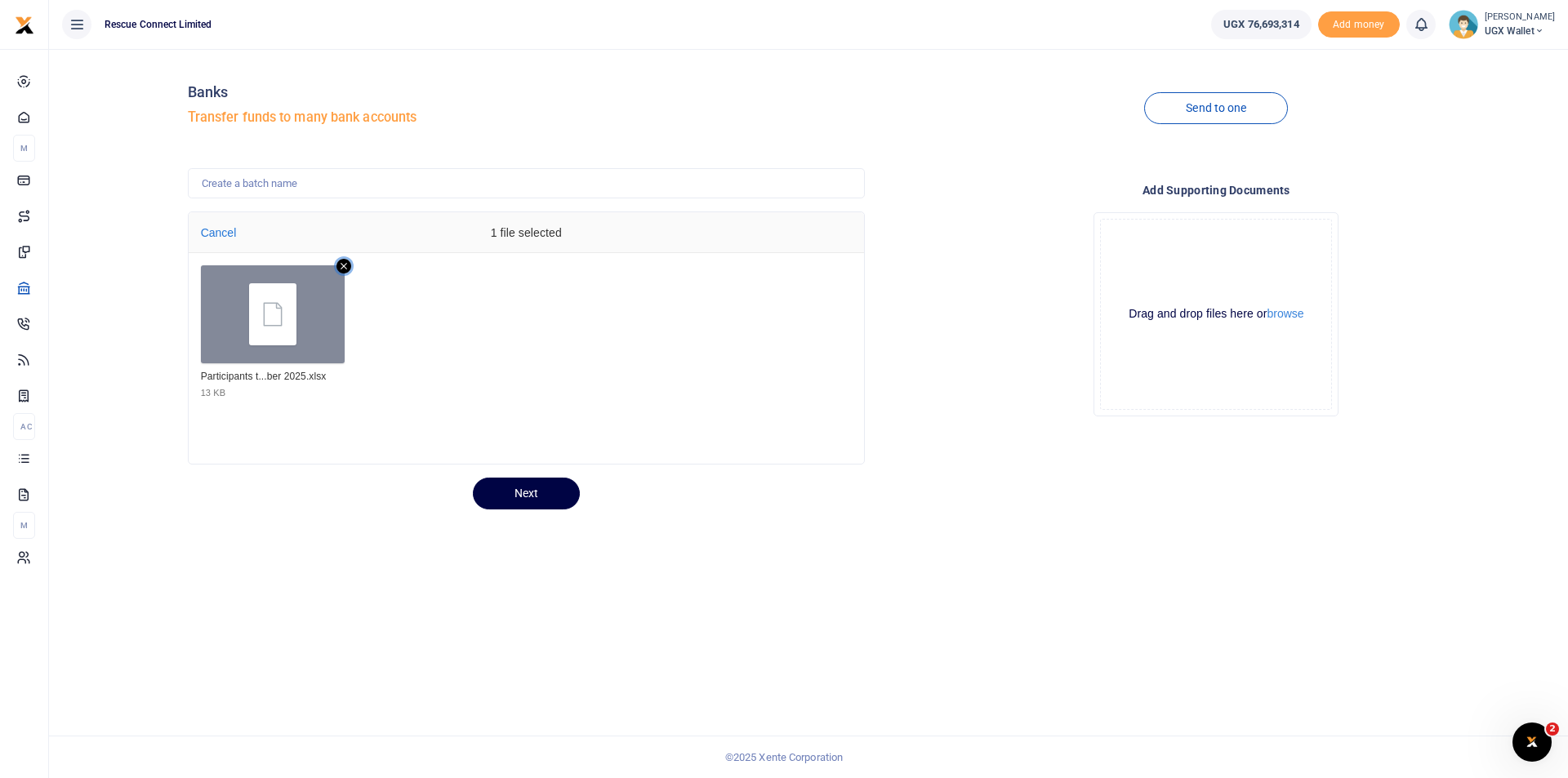
click at [341, 269] on icon "Remove file" at bounding box center [343, 266] width 15 height 15
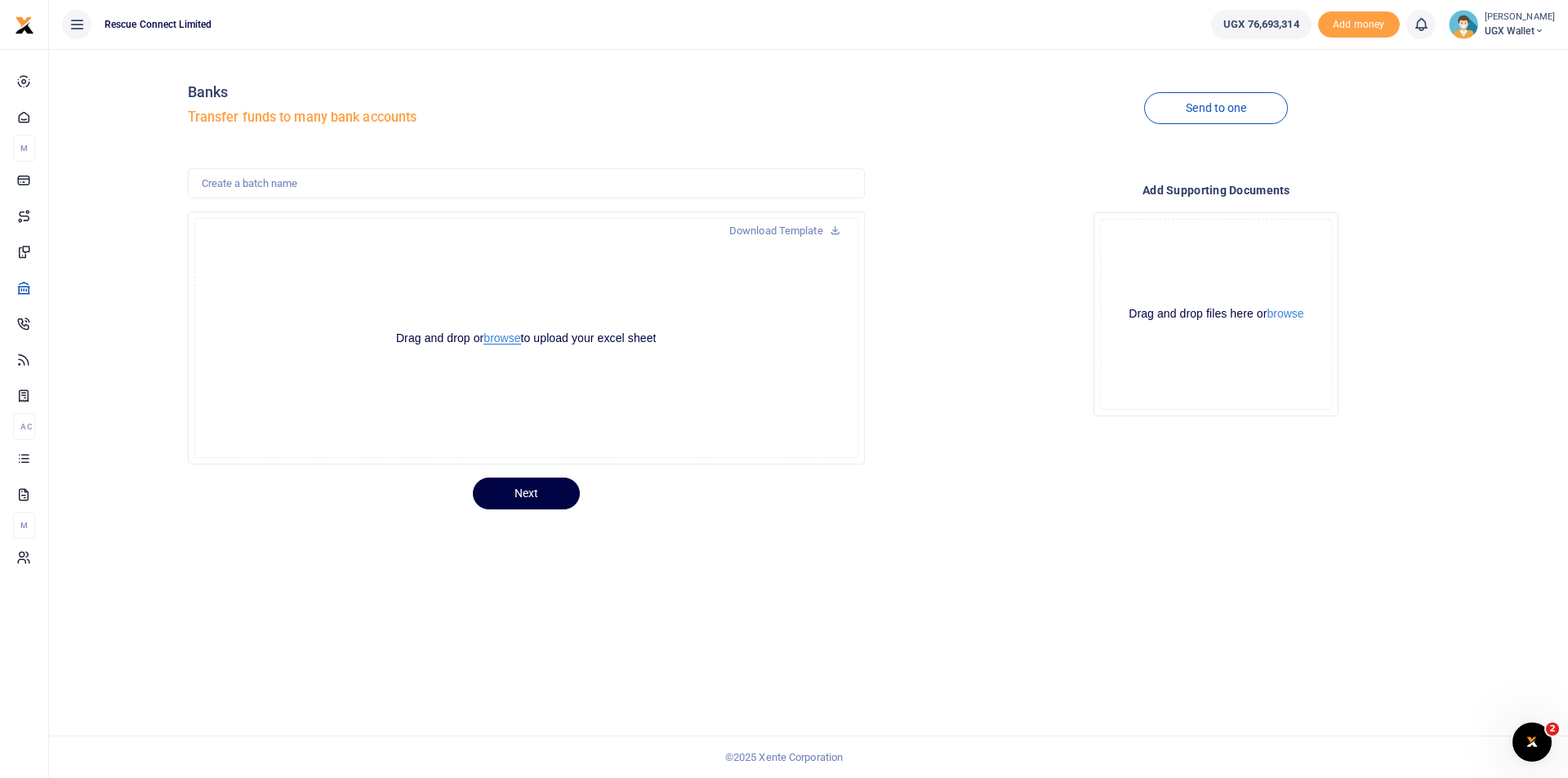
click at [493, 334] on button "browse" at bounding box center [501, 339] width 36 height 12
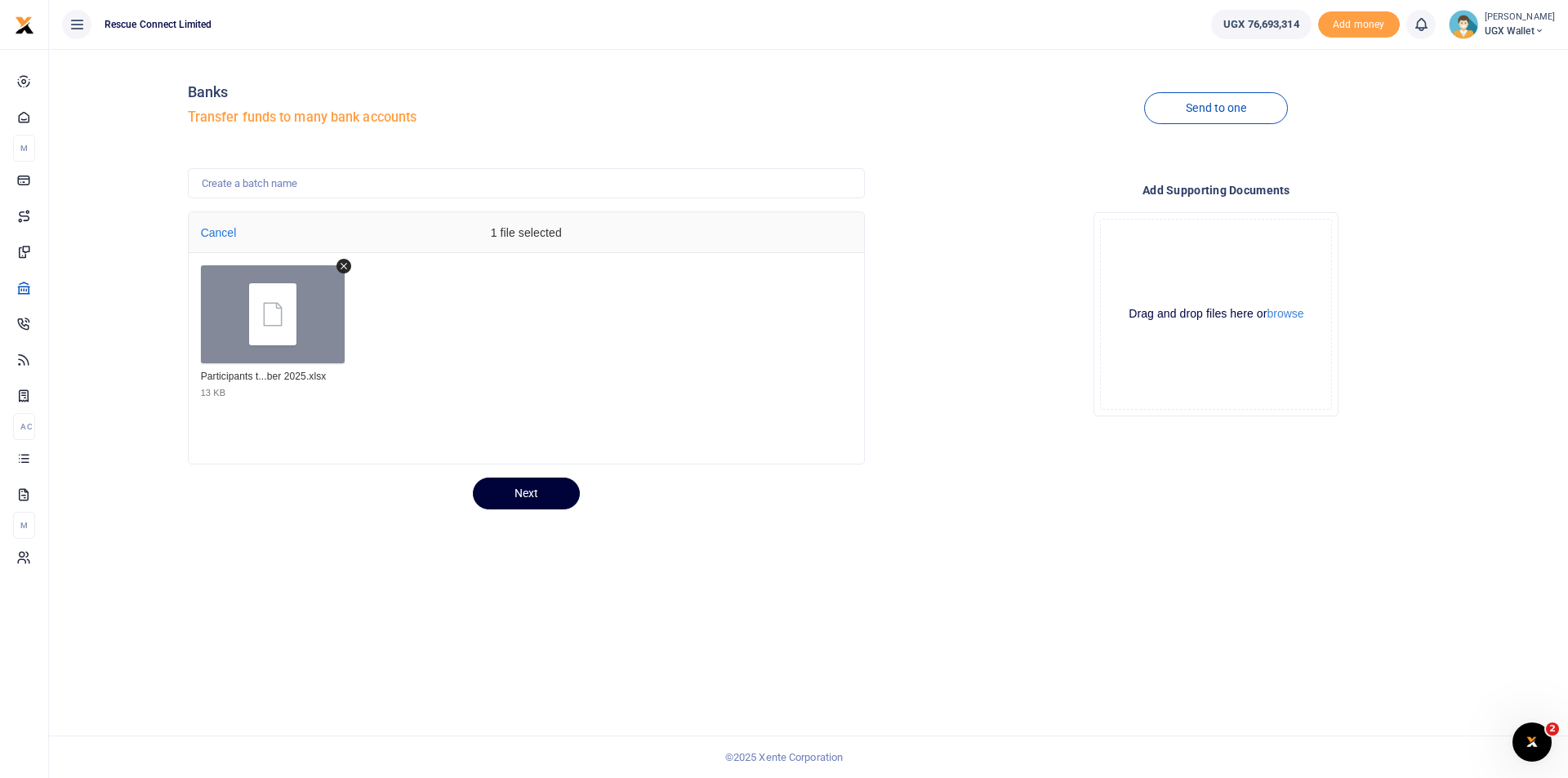
click at [554, 498] on button "Next" at bounding box center [526, 494] width 107 height 32
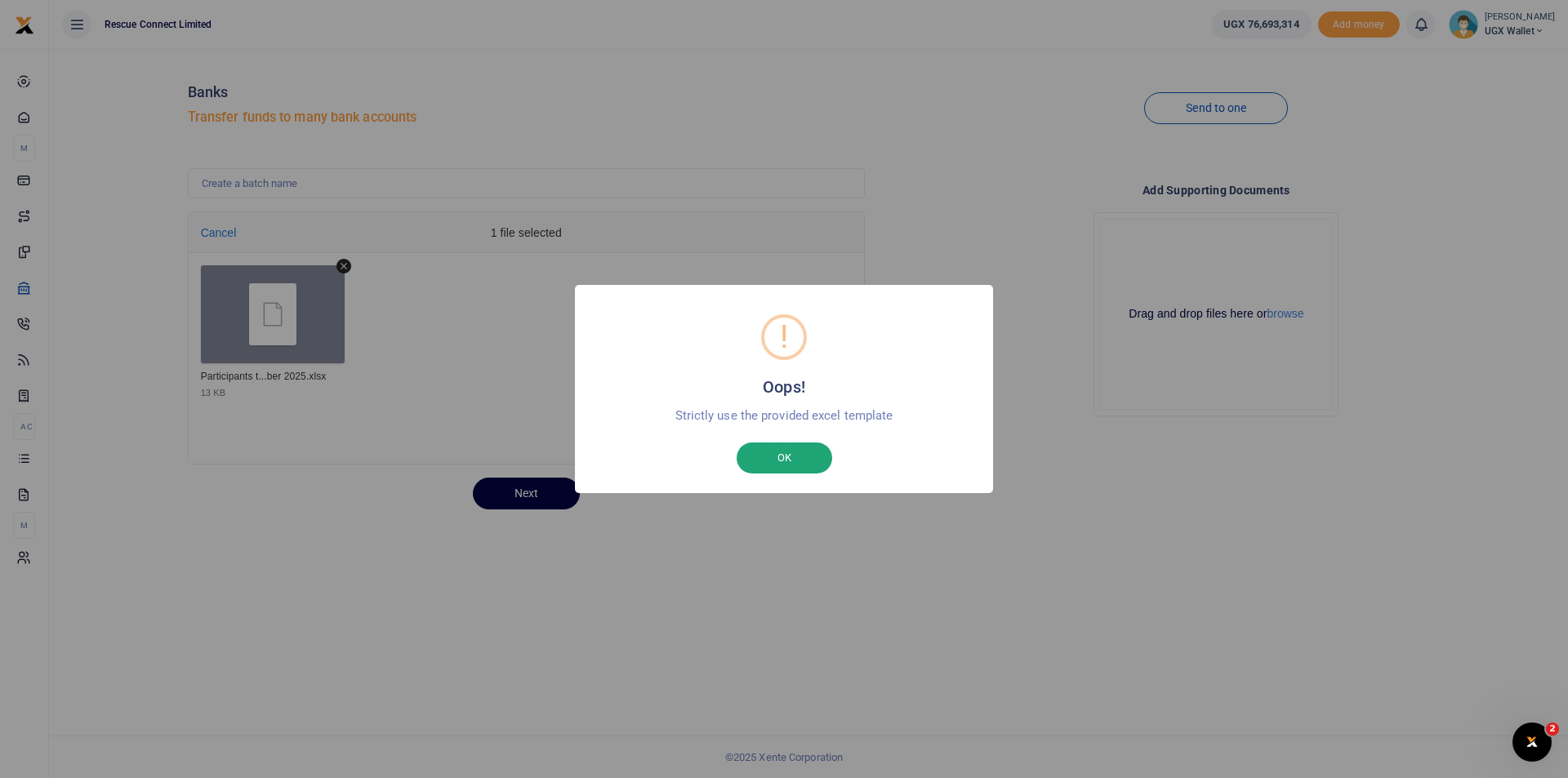
click at [776, 453] on button "OK" at bounding box center [784, 458] width 96 height 31
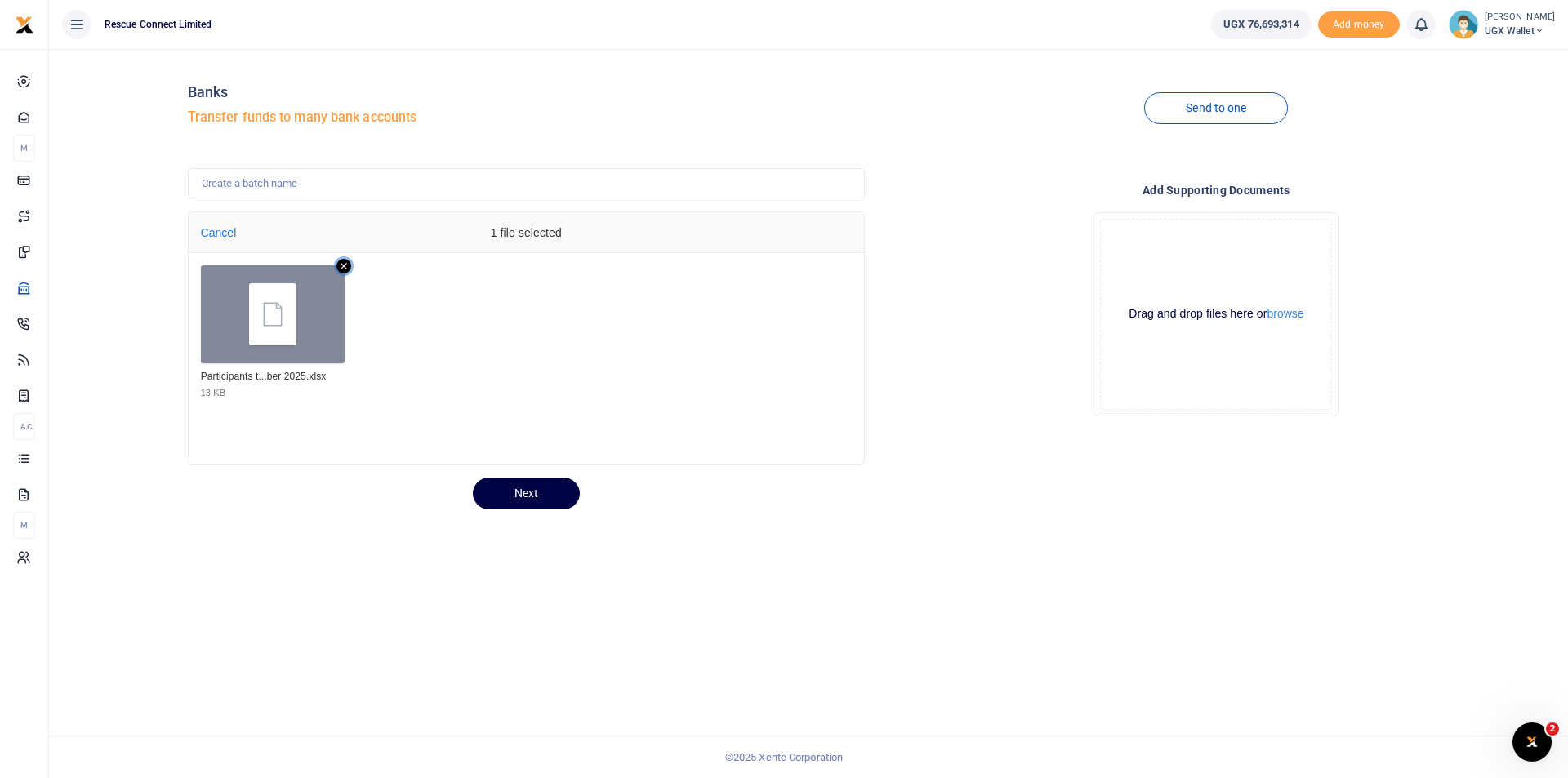
click at [344, 264] on icon "Remove file" at bounding box center [343, 266] width 15 height 15
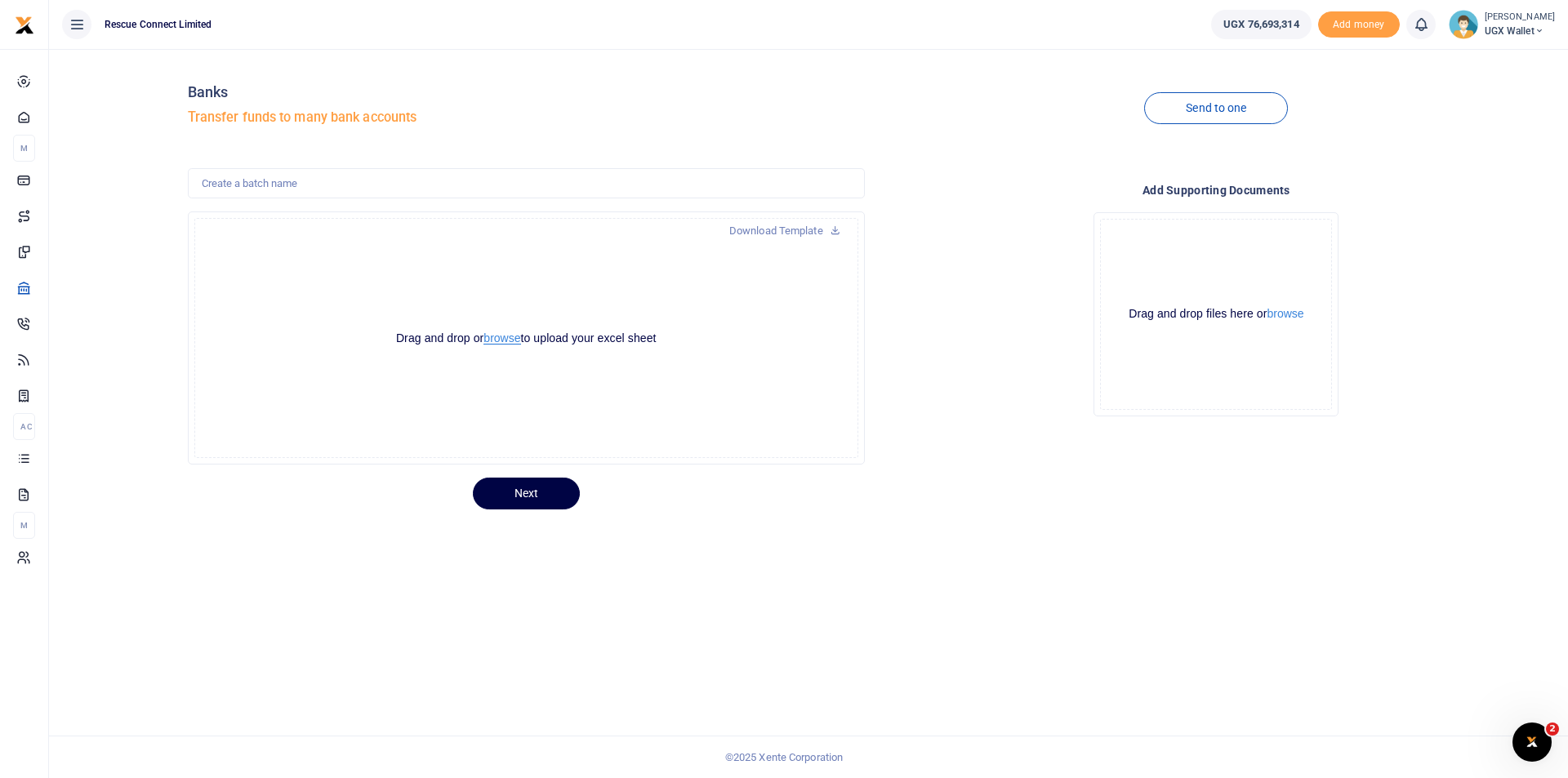
click at [503, 336] on button "browse" at bounding box center [501, 339] width 36 height 12
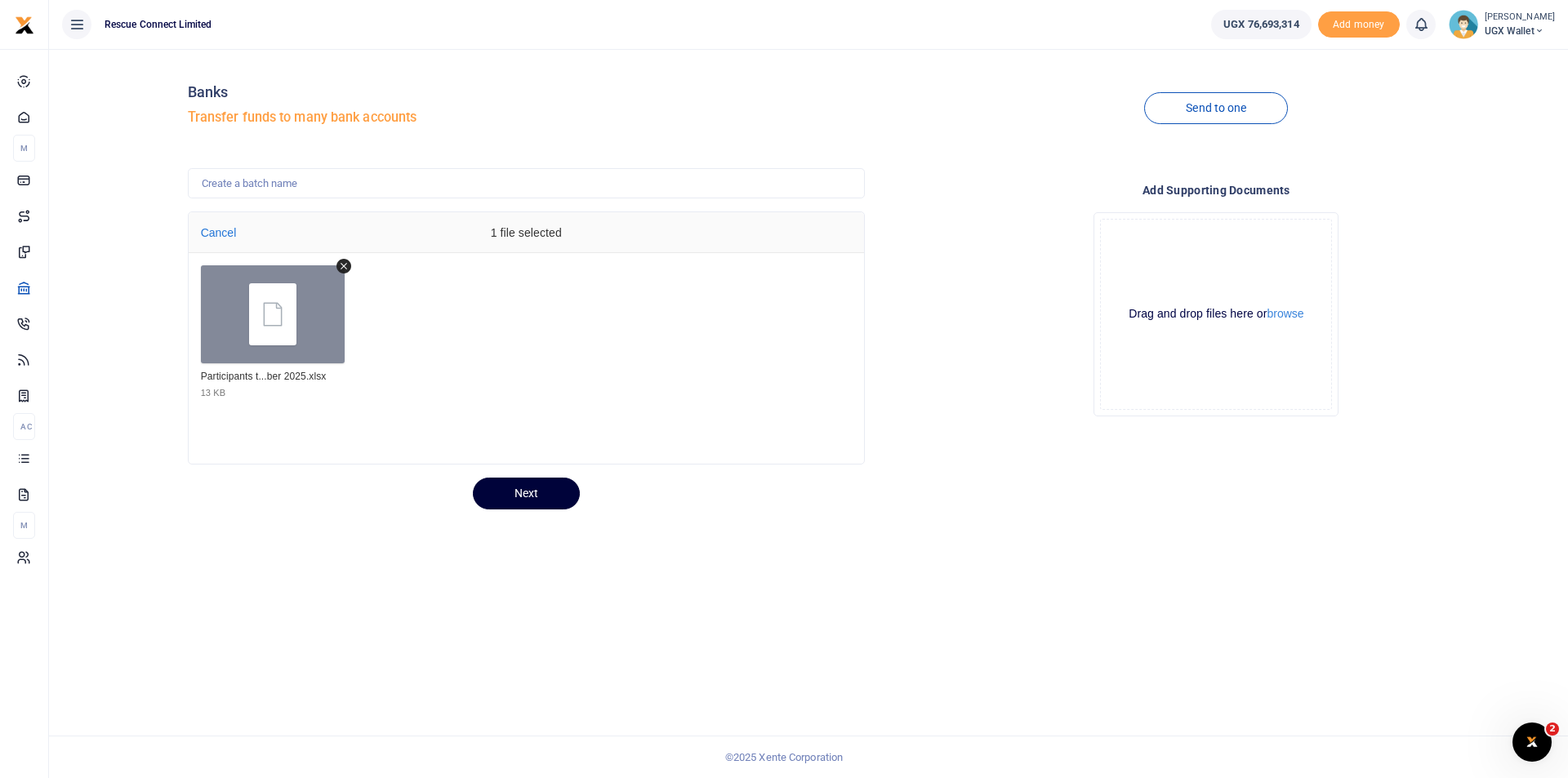
click at [543, 493] on button "Next" at bounding box center [526, 494] width 107 height 32
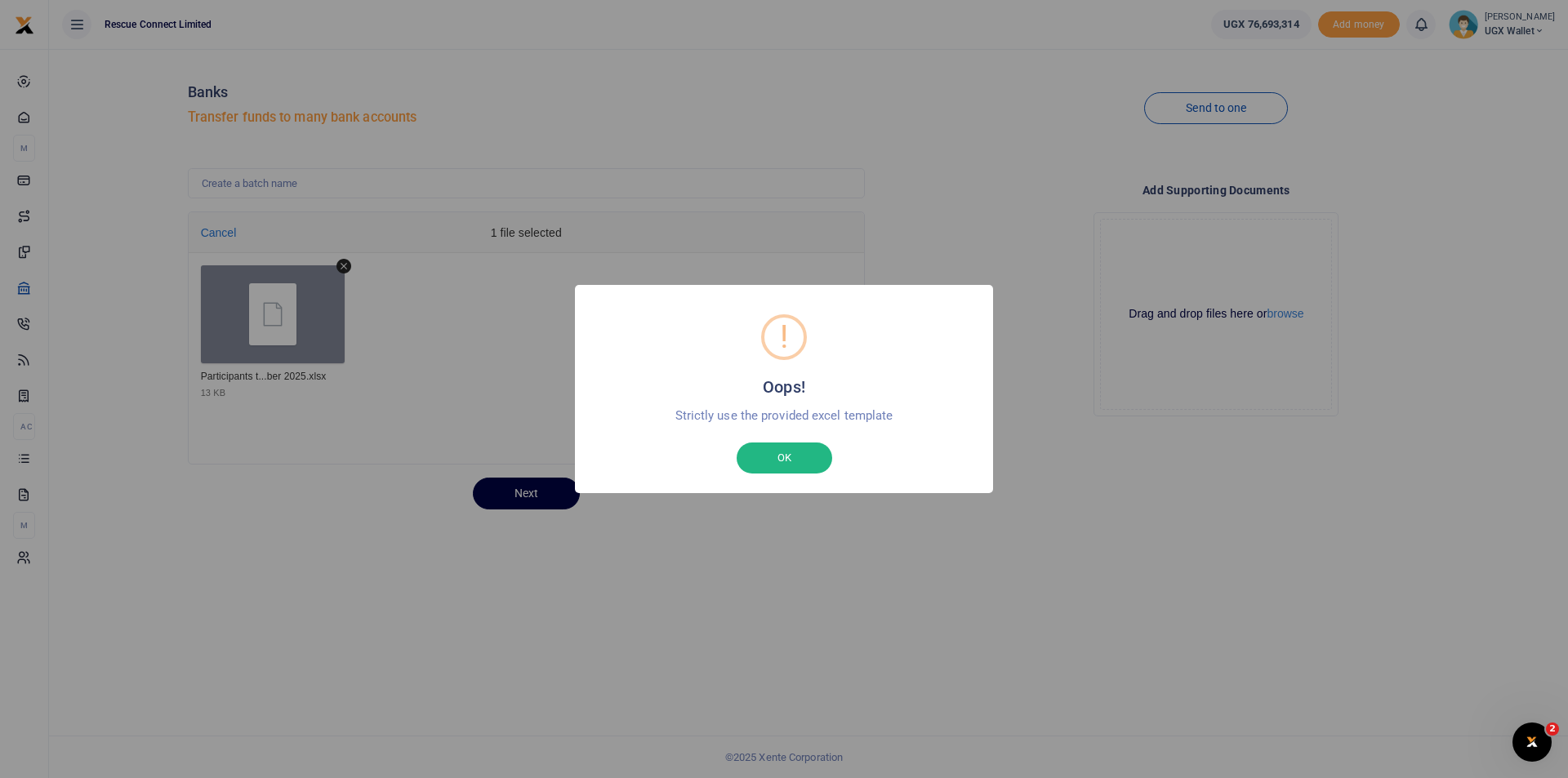
drag, startPoint x: 828, startPoint y: 455, endPoint x: 648, endPoint y: 428, distance: 182.0
click at [826, 455] on button "OK" at bounding box center [784, 458] width 96 height 31
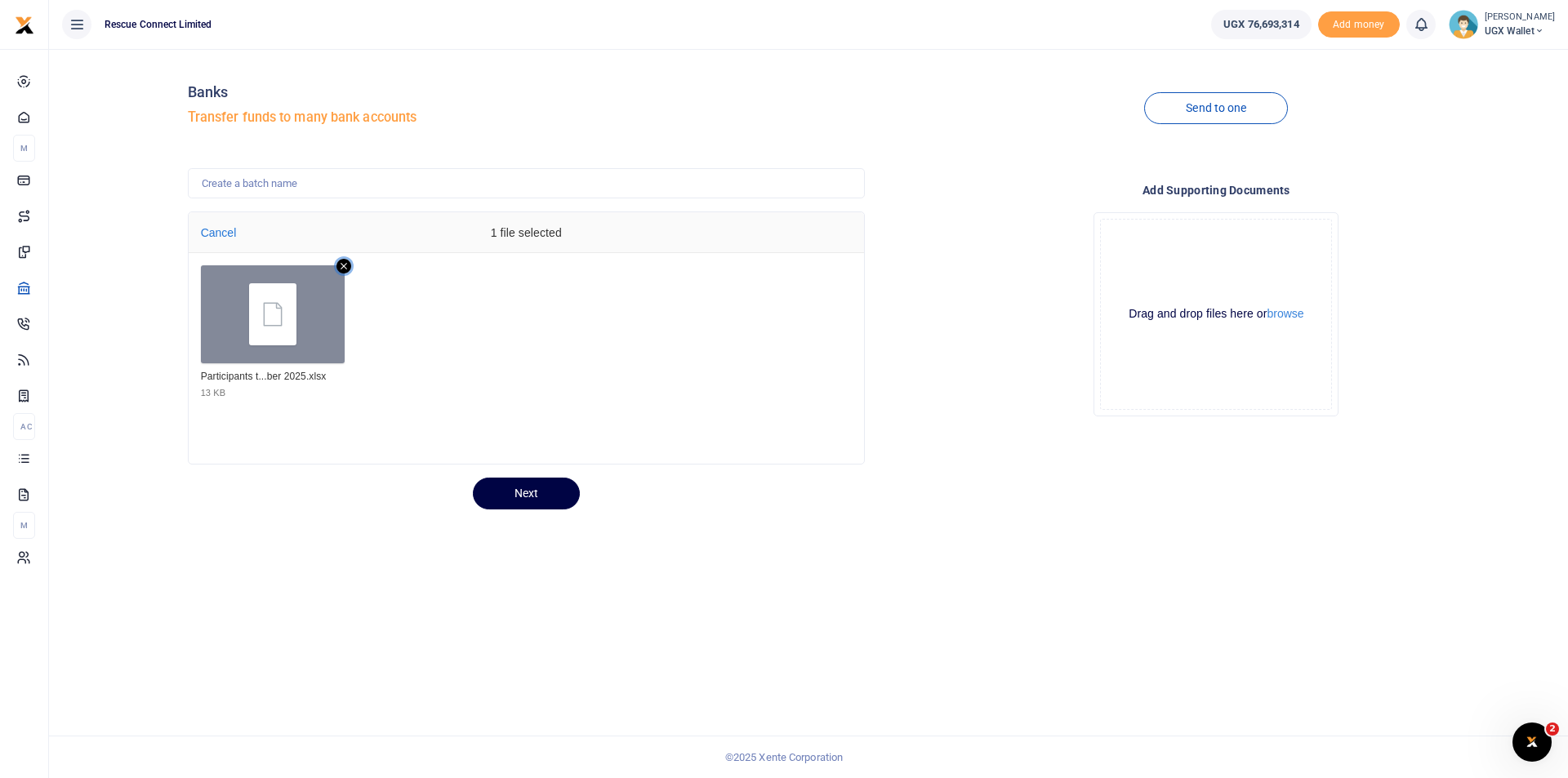
click at [346, 261] on icon "Remove file" at bounding box center [343, 266] width 15 height 15
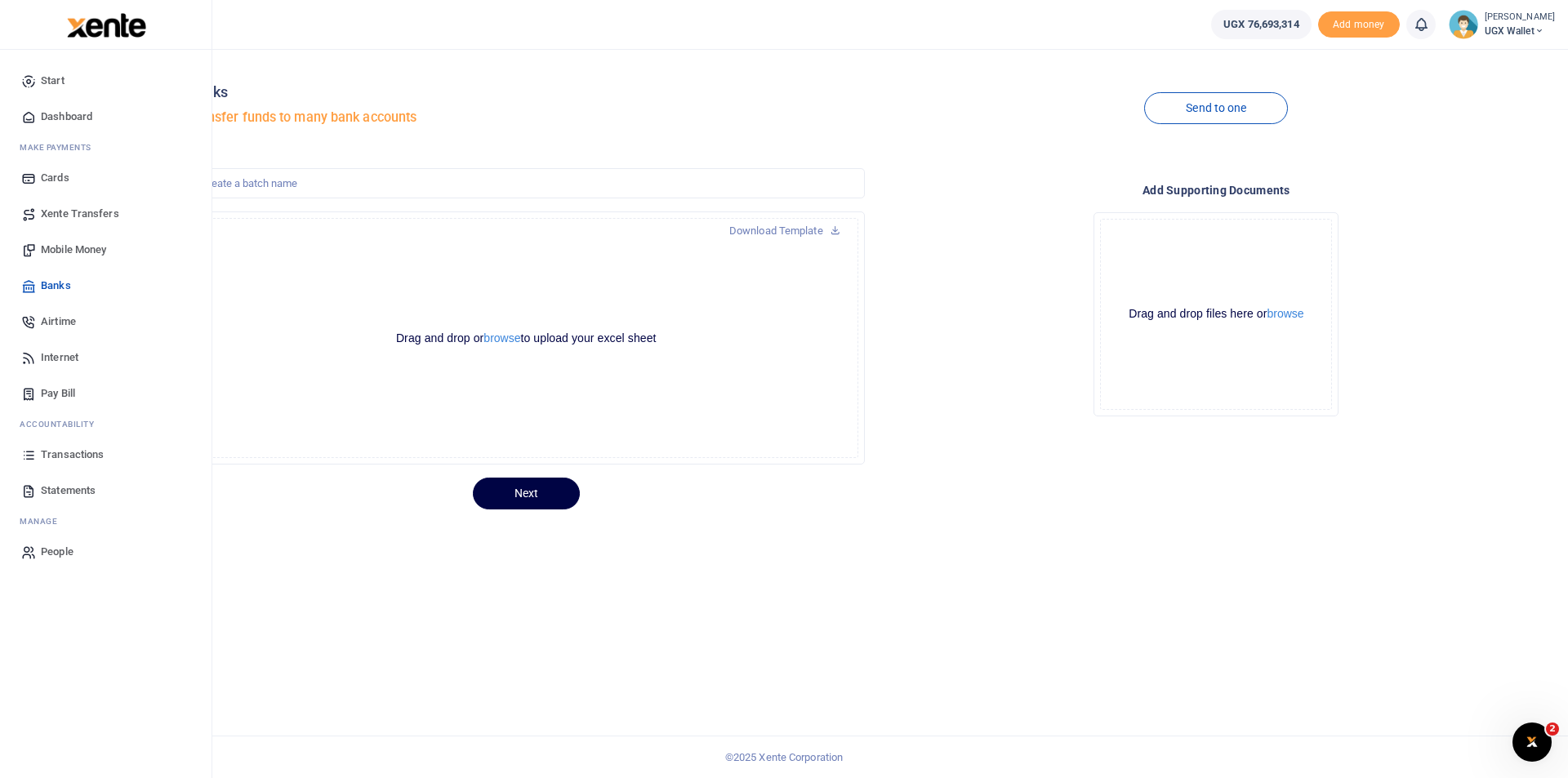
click at [65, 287] on span "Banks" at bounding box center [56, 286] width 30 height 16
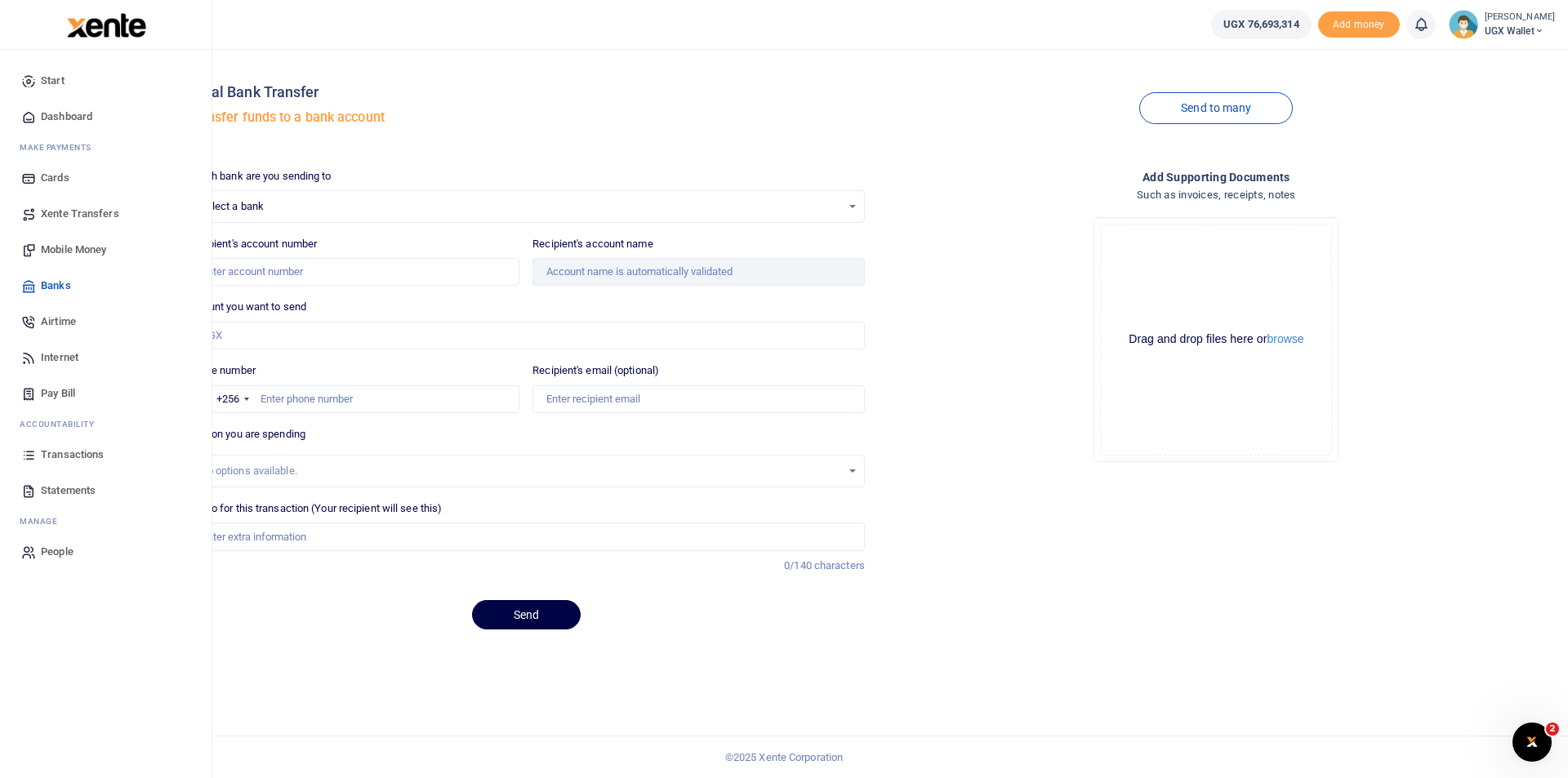
click at [64, 248] on span "Mobile Money" at bounding box center [74, 249] width 66 height 16
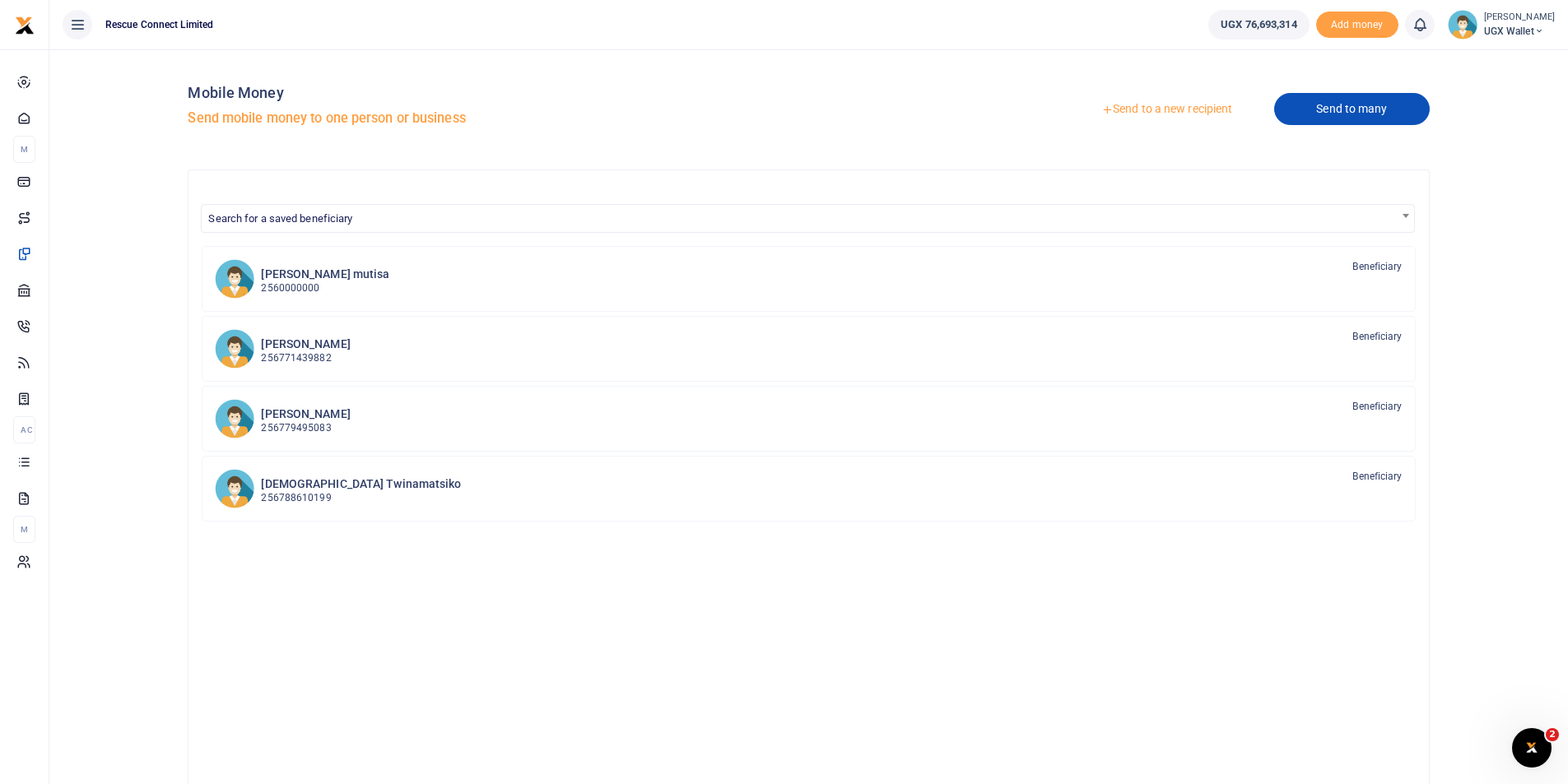
click at [1324, 109] on link "Send to many" at bounding box center [1351, 109] width 155 height 32
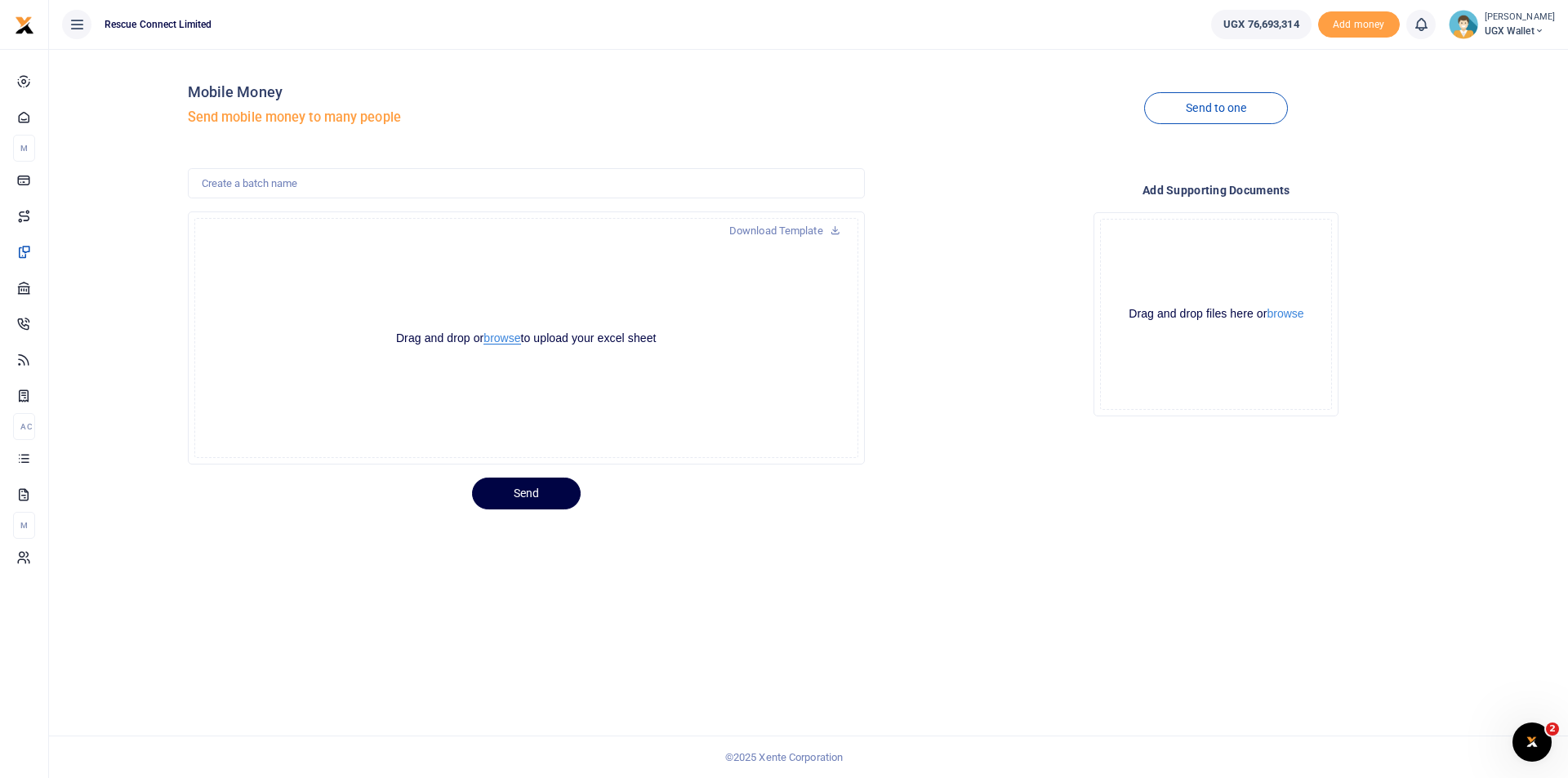
click at [498, 339] on button "browse" at bounding box center [501, 339] width 36 height 12
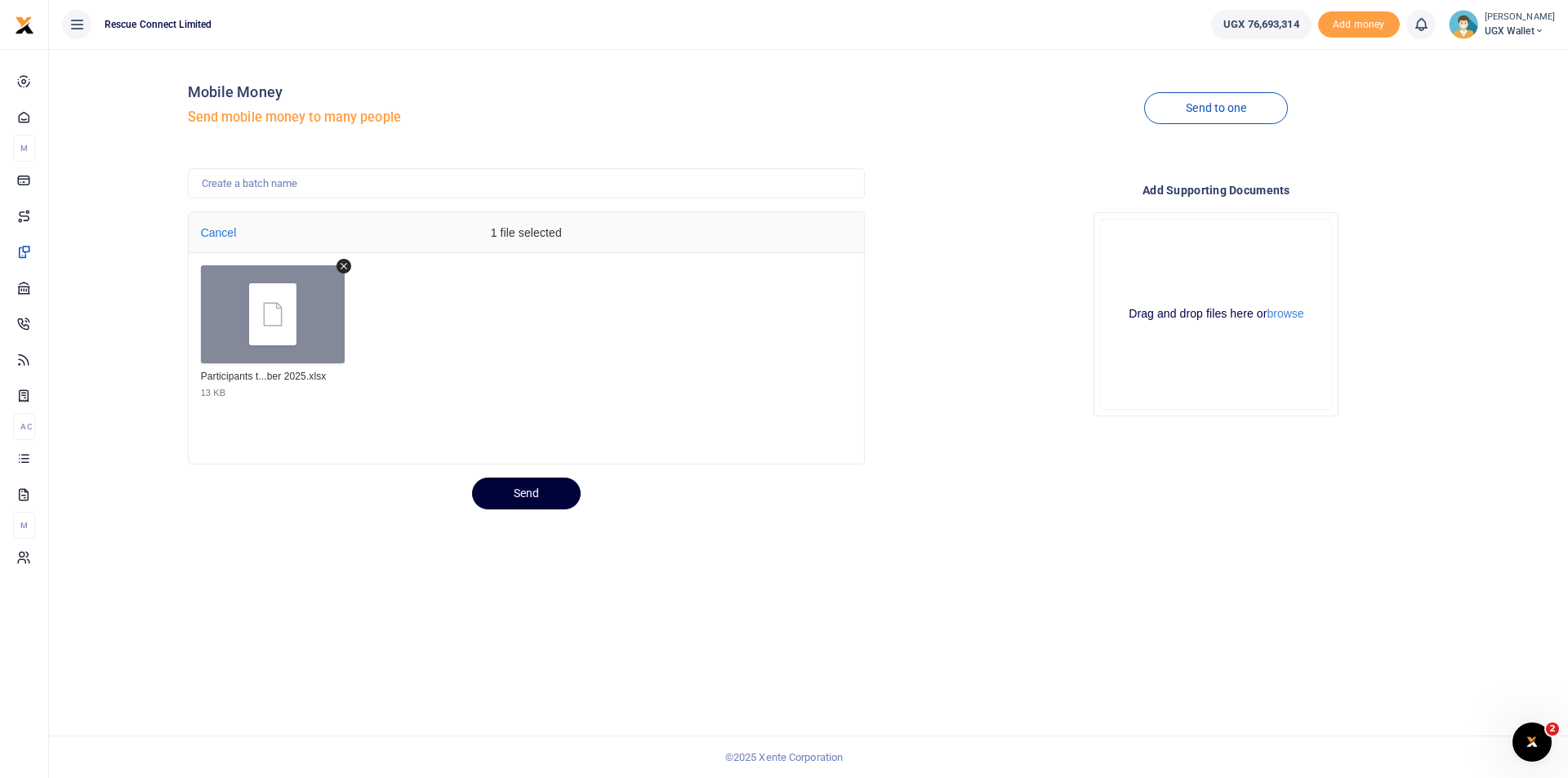
click at [509, 499] on button "Send" at bounding box center [526, 494] width 108 height 32
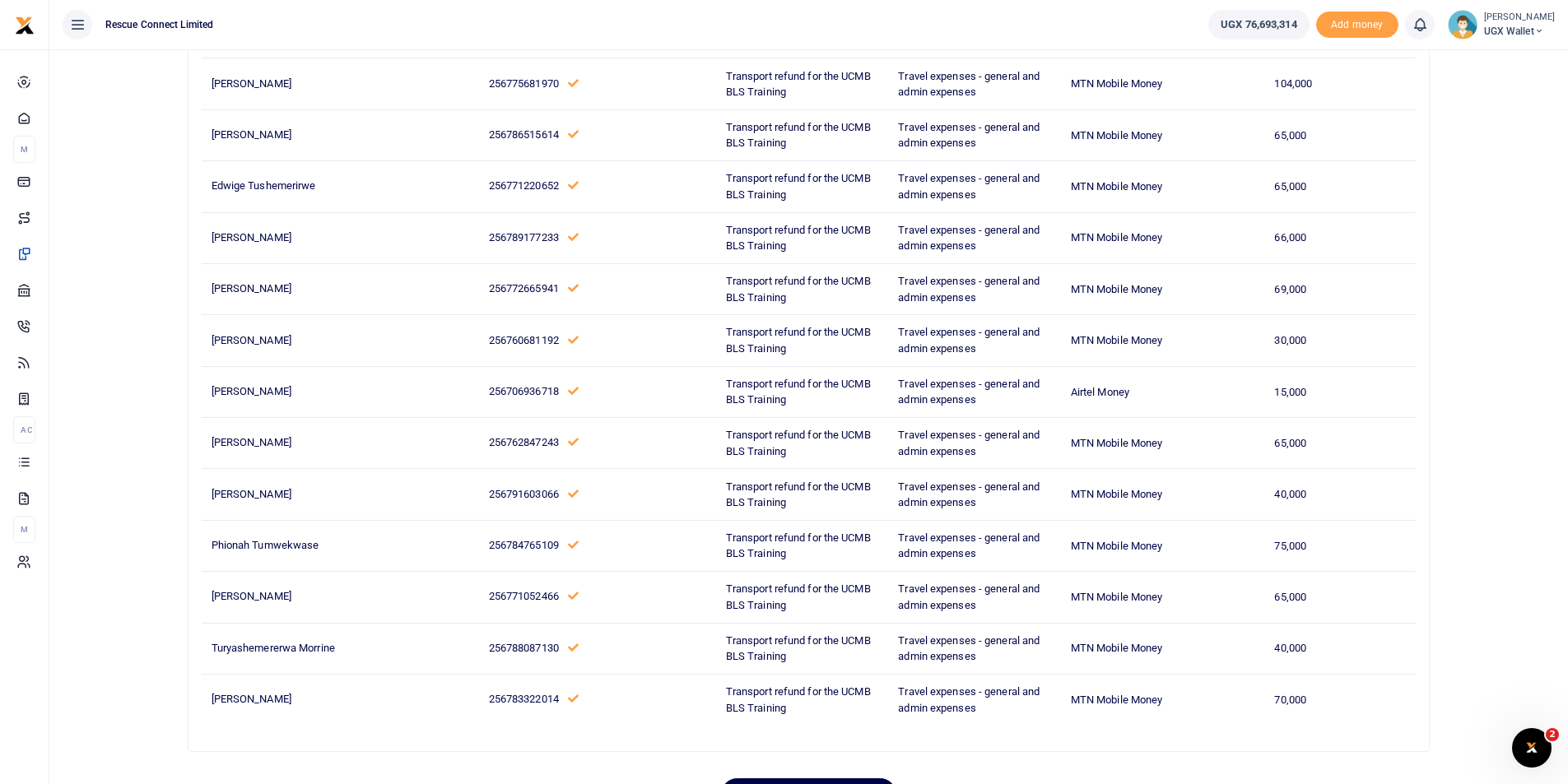
scroll to position [1474, 0]
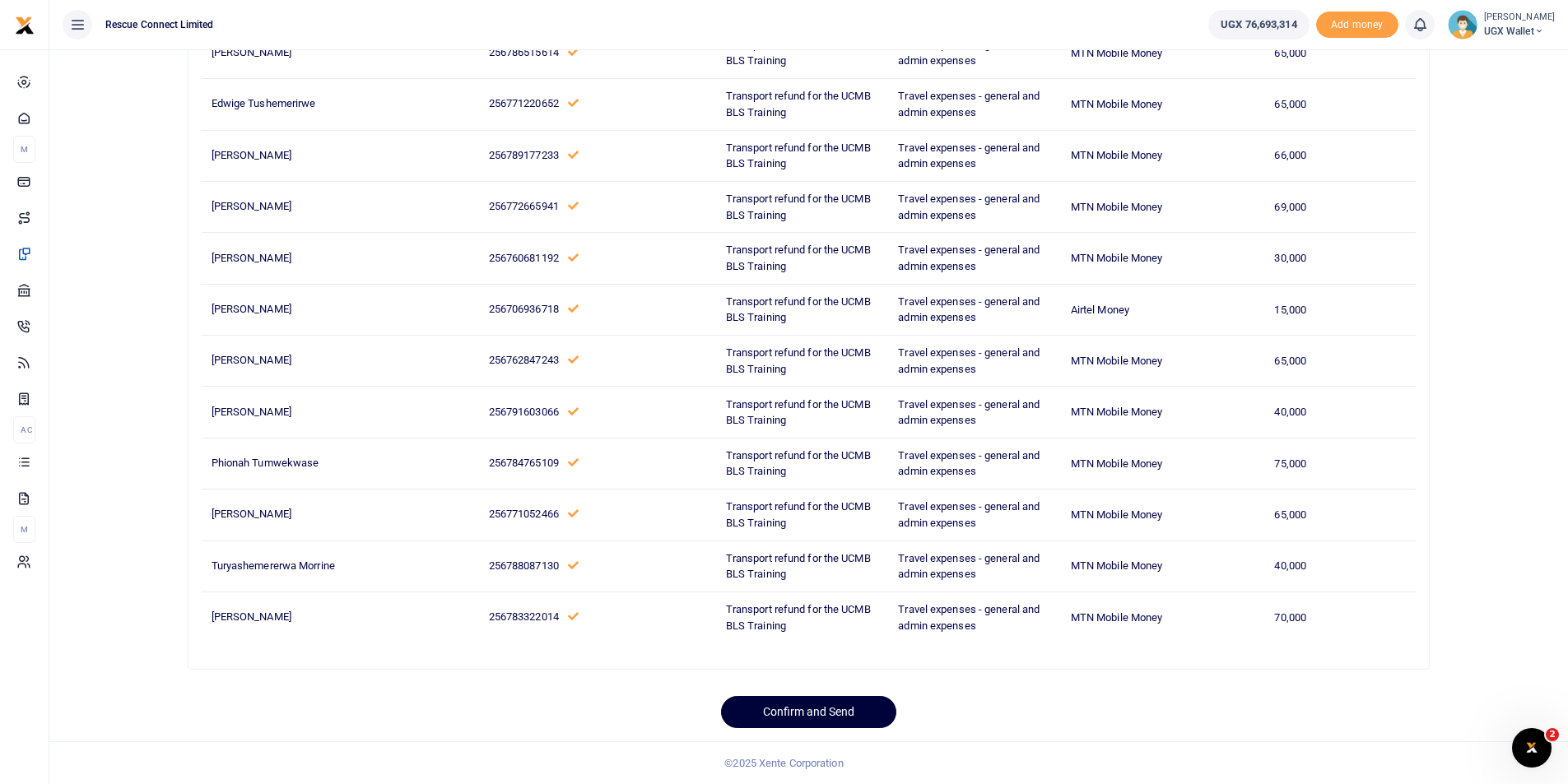
click at [844, 718] on button "Confirm and Send" at bounding box center [808, 712] width 175 height 32
